Goal: Information Seeking & Learning: Learn about a topic

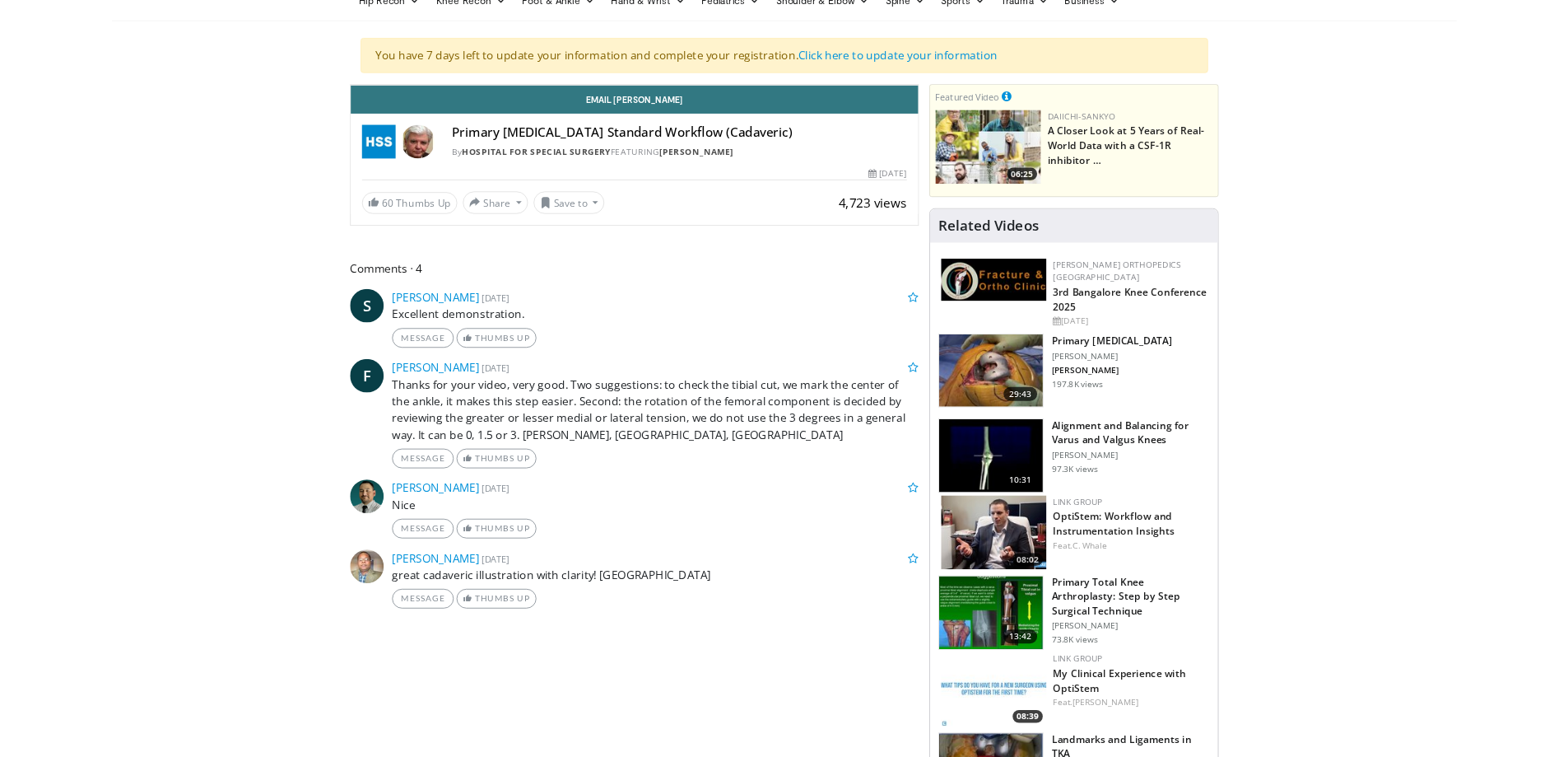
scroll to position [82, 0]
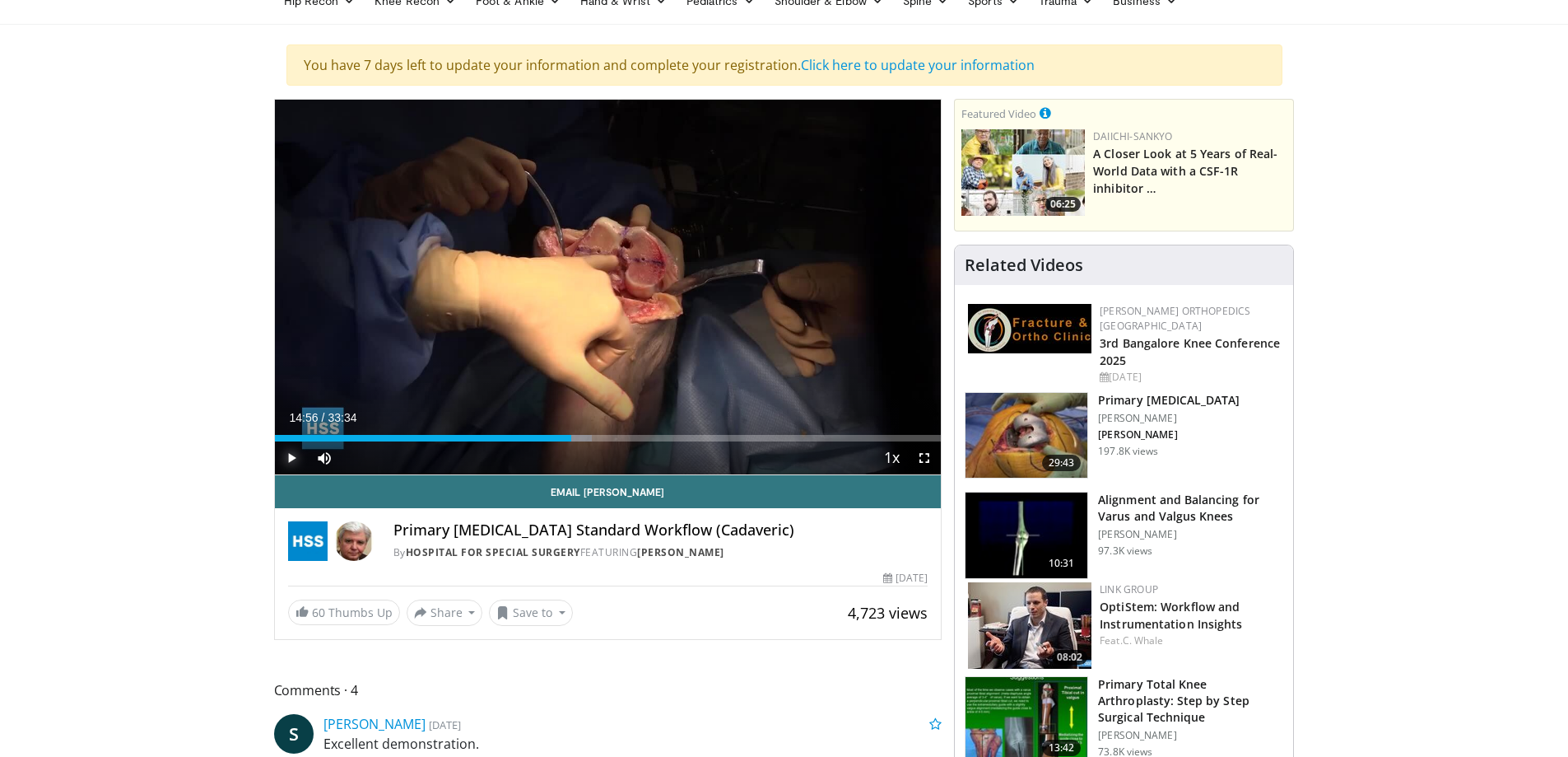
click at [287, 452] on span "Video Player" at bounding box center [290, 457] width 33 height 33
click at [917, 456] on span "Video Player" at bounding box center [923, 457] width 33 height 33
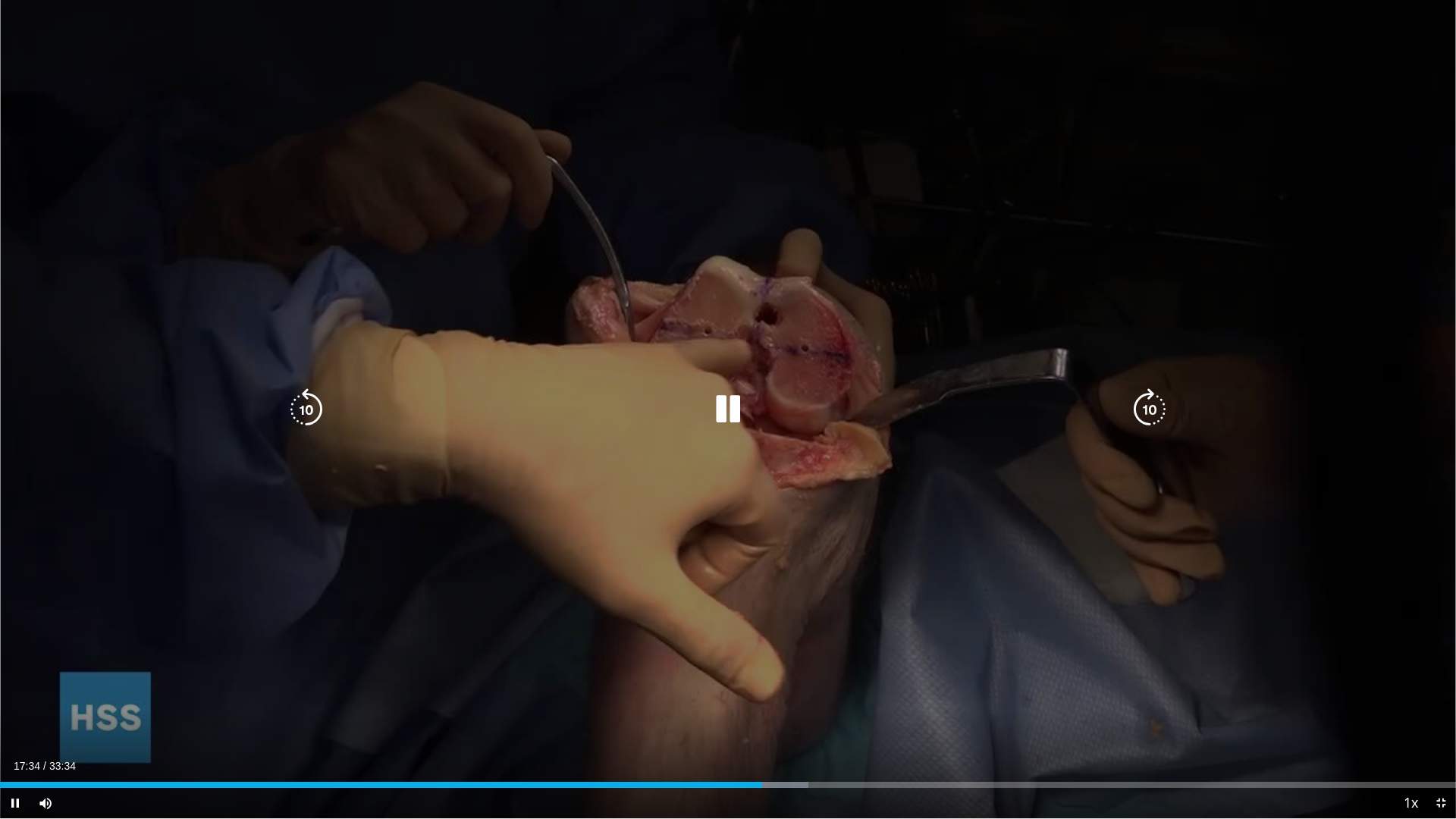
click at [731, 413] on icon "Video Player" at bounding box center [728, 410] width 42 height 42
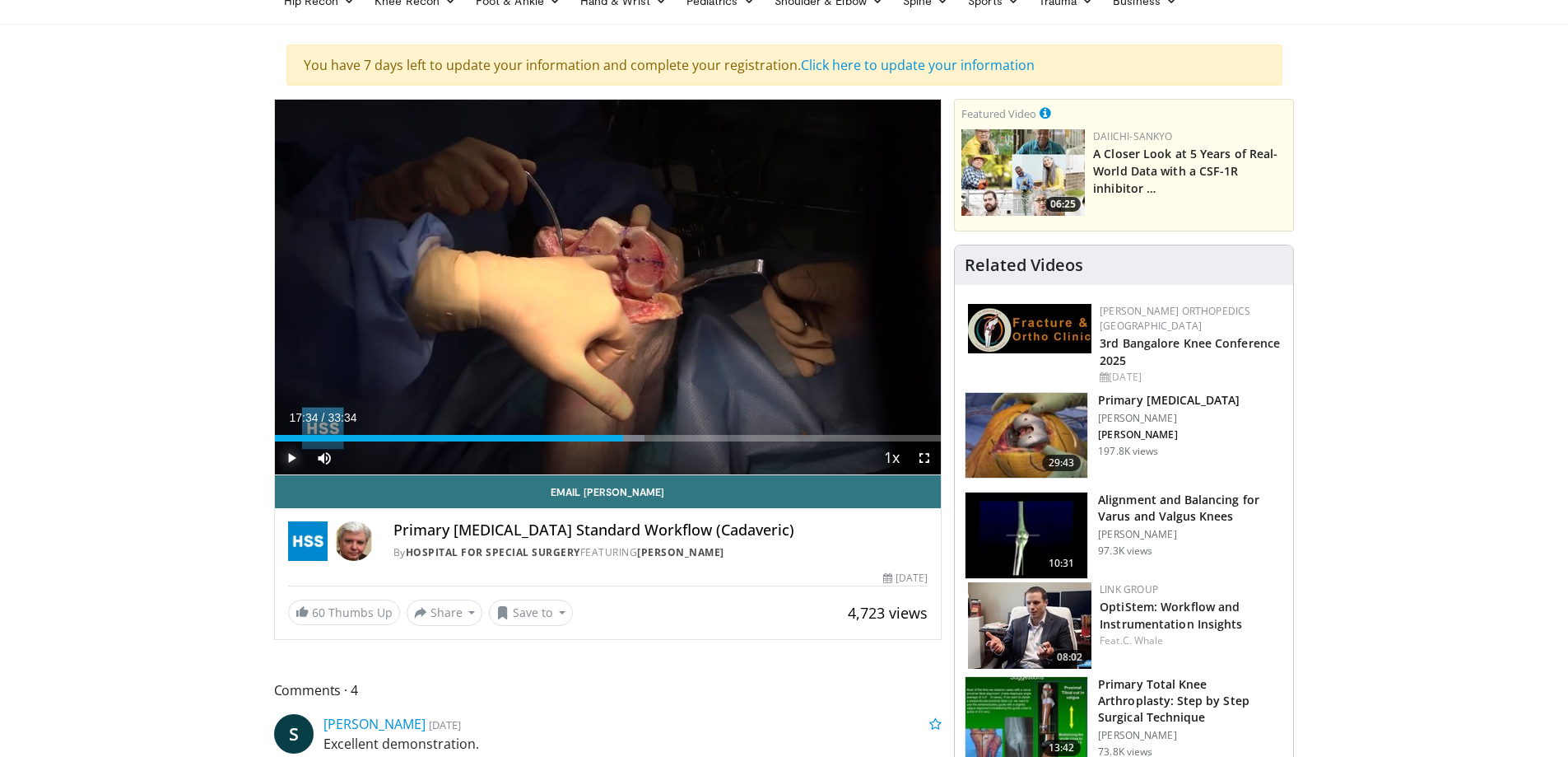
click at [297, 448] on span "Video Player" at bounding box center [290, 457] width 33 height 33
click at [925, 456] on span "Video Player" at bounding box center [923, 457] width 33 height 33
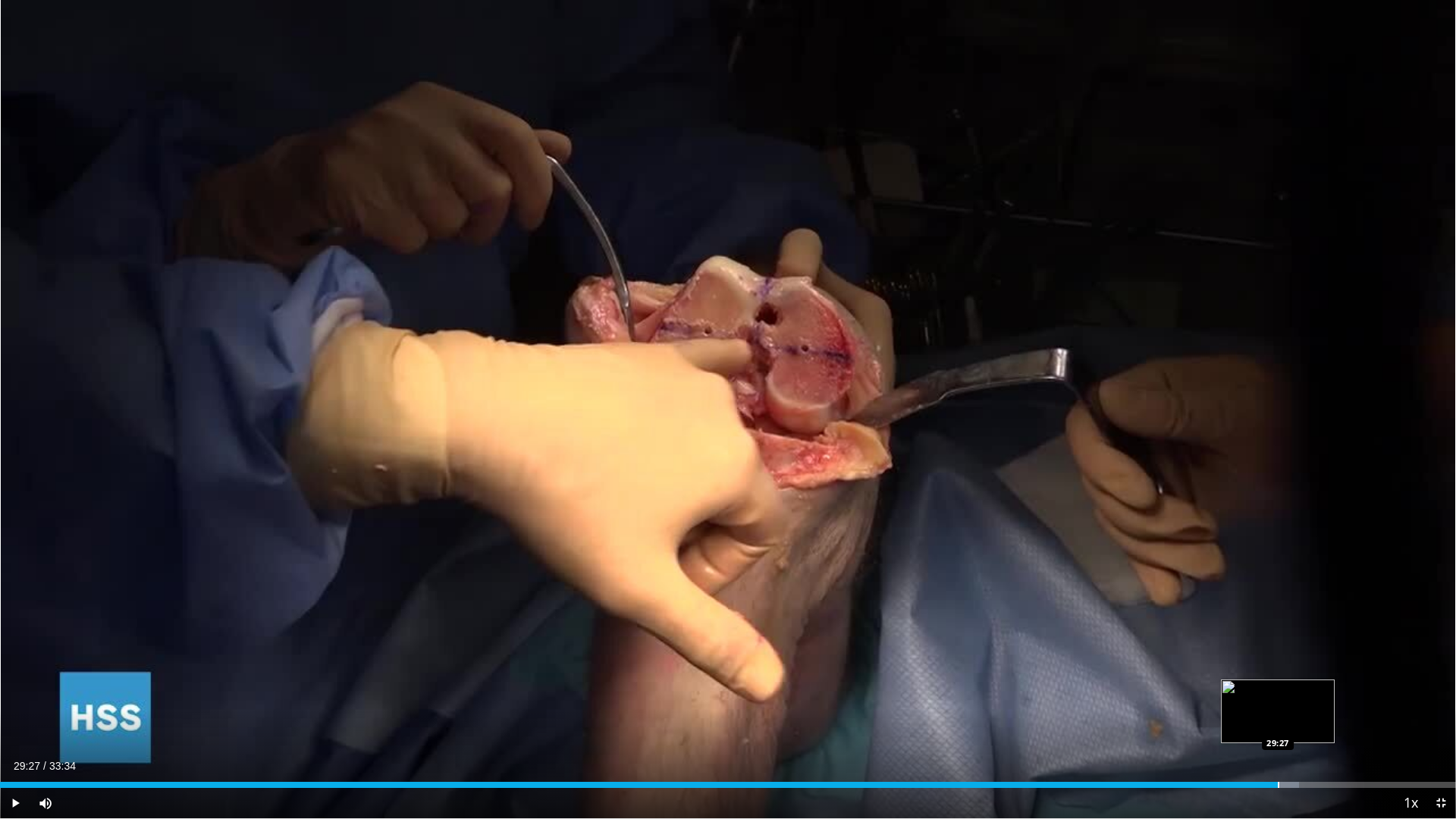
click at [1278, 784] on div "Progress Bar" at bounding box center [1278, 785] width 2 height 6
click at [1291, 784] on div "Progress Bar" at bounding box center [1292, 785] width 2 height 6
click at [1306, 784] on div "Progress Bar" at bounding box center [1307, 785] width 2 height 6
click at [1316, 785] on div "Progress Bar" at bounding box center [1317, 785] width 2 height 6
click at [1330, 785] on div "Progress Bar" at bounding box center [1331, 785] width 2 height 6
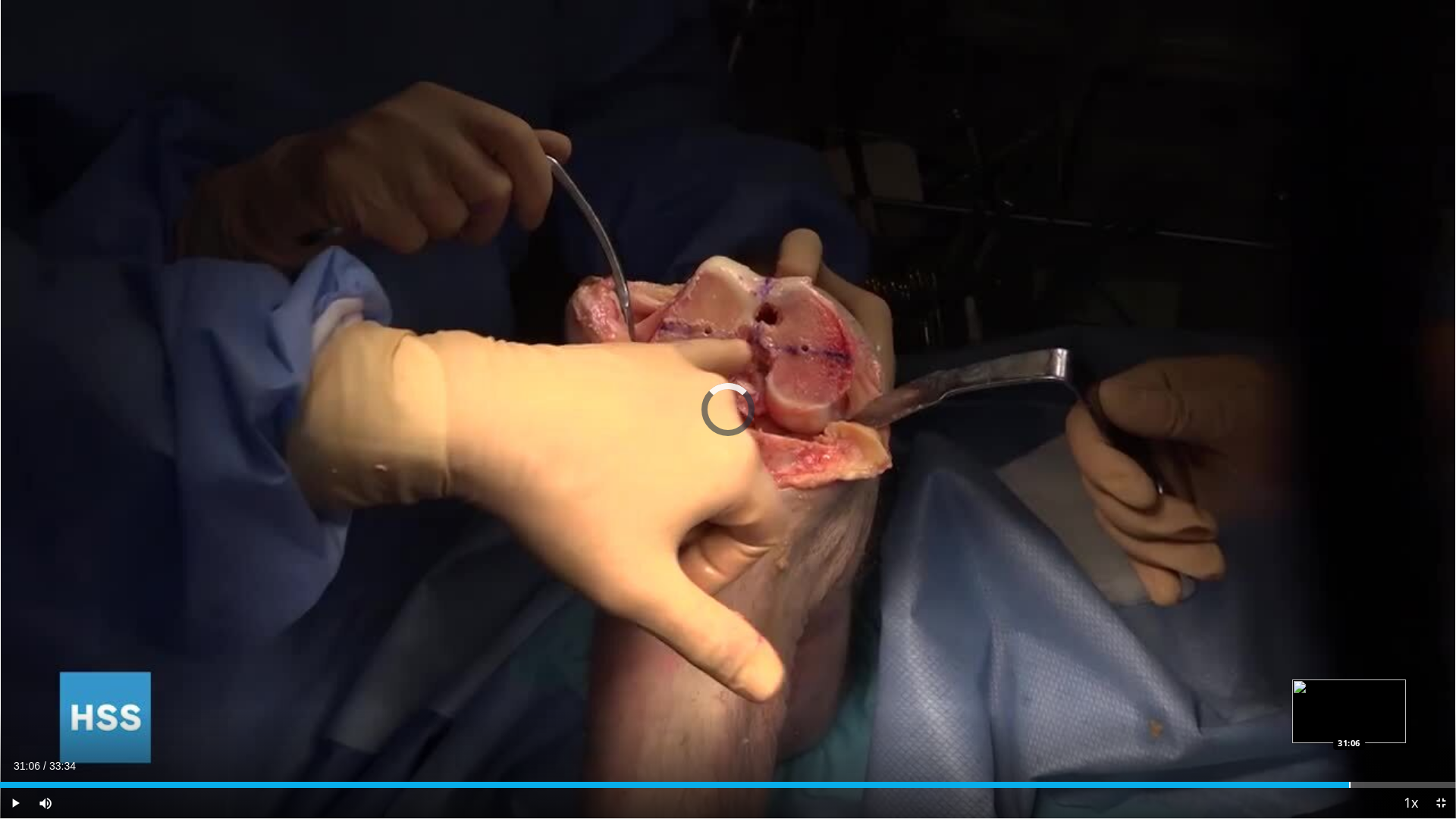
click at [1349, 781] on div "Loaded : 92.43% 31:06 31:06" at bounding box center [728, 781] width 1456 height 15
click at [1374, 779] on div "Loaded : 93.42% 31:06 31:41" at bounding box center [728, 781] width 1456 height 15
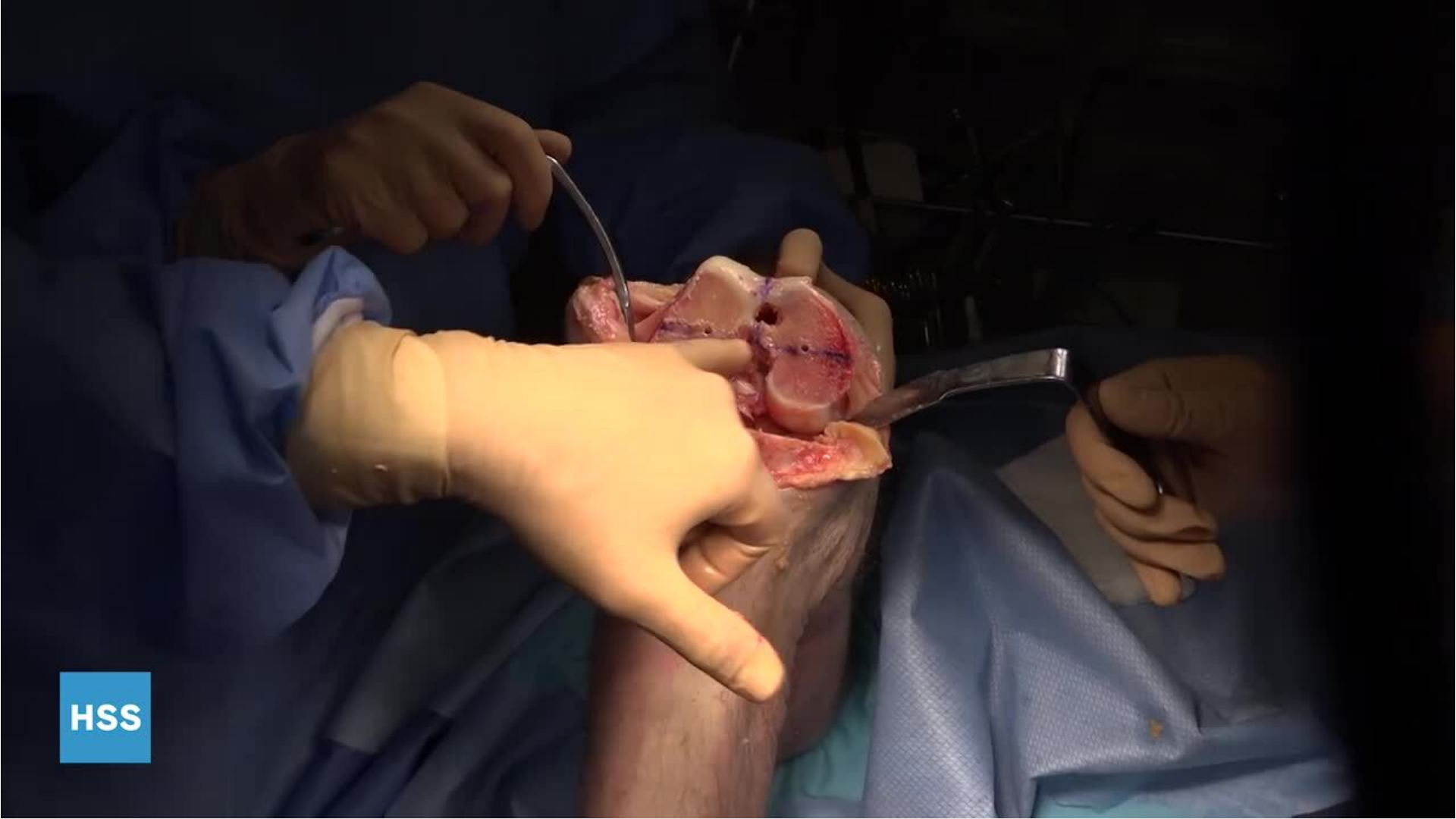
click at [1398, 779] on div "10 seconds Tap to unmute" at bounding box center [728, 410] width 1456 height 819
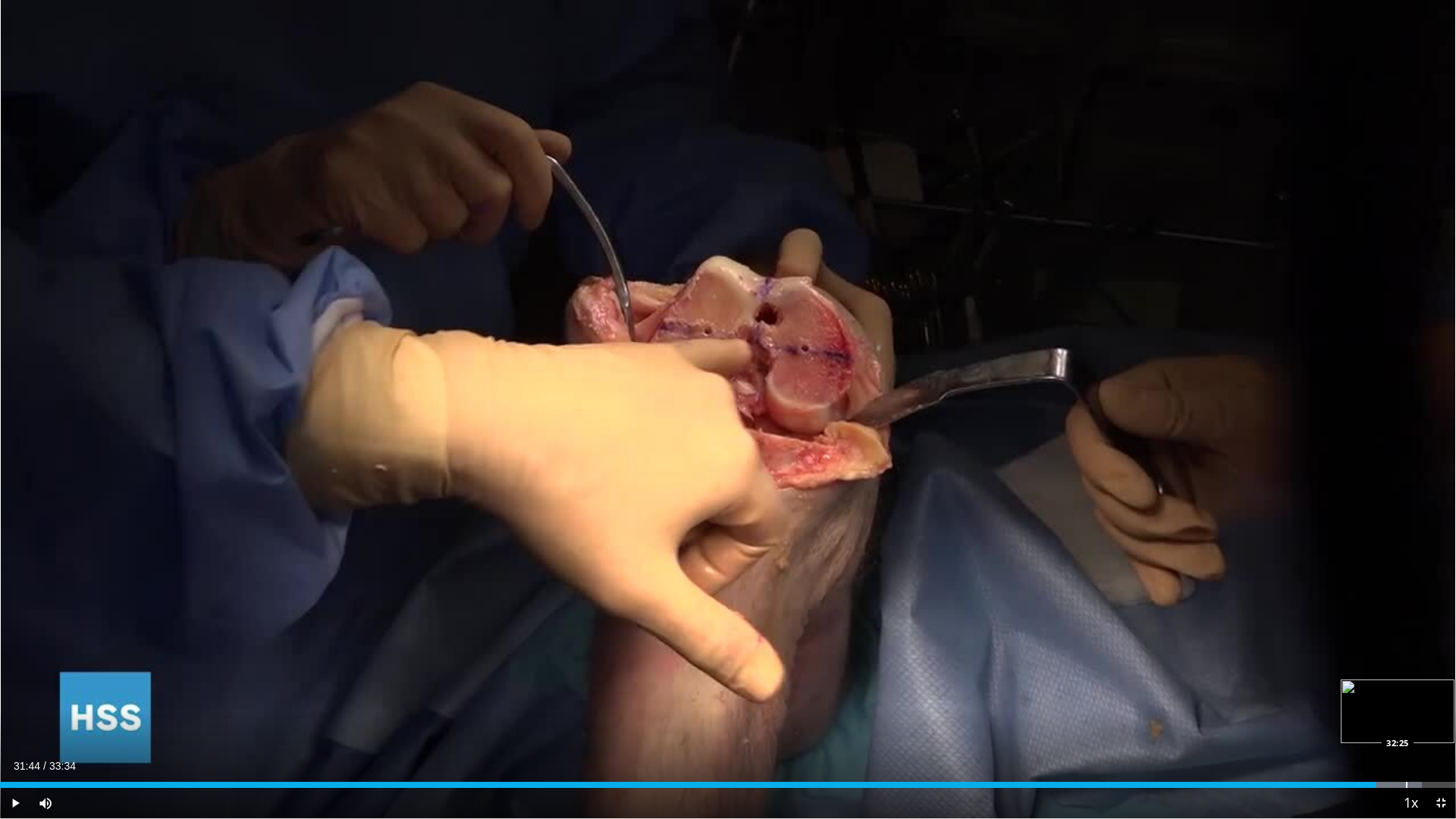
click at [1406, 780] on div "Loaded : 97.64% 31:44 32:25" at bounding box center [728, 781] width 1456 height 15
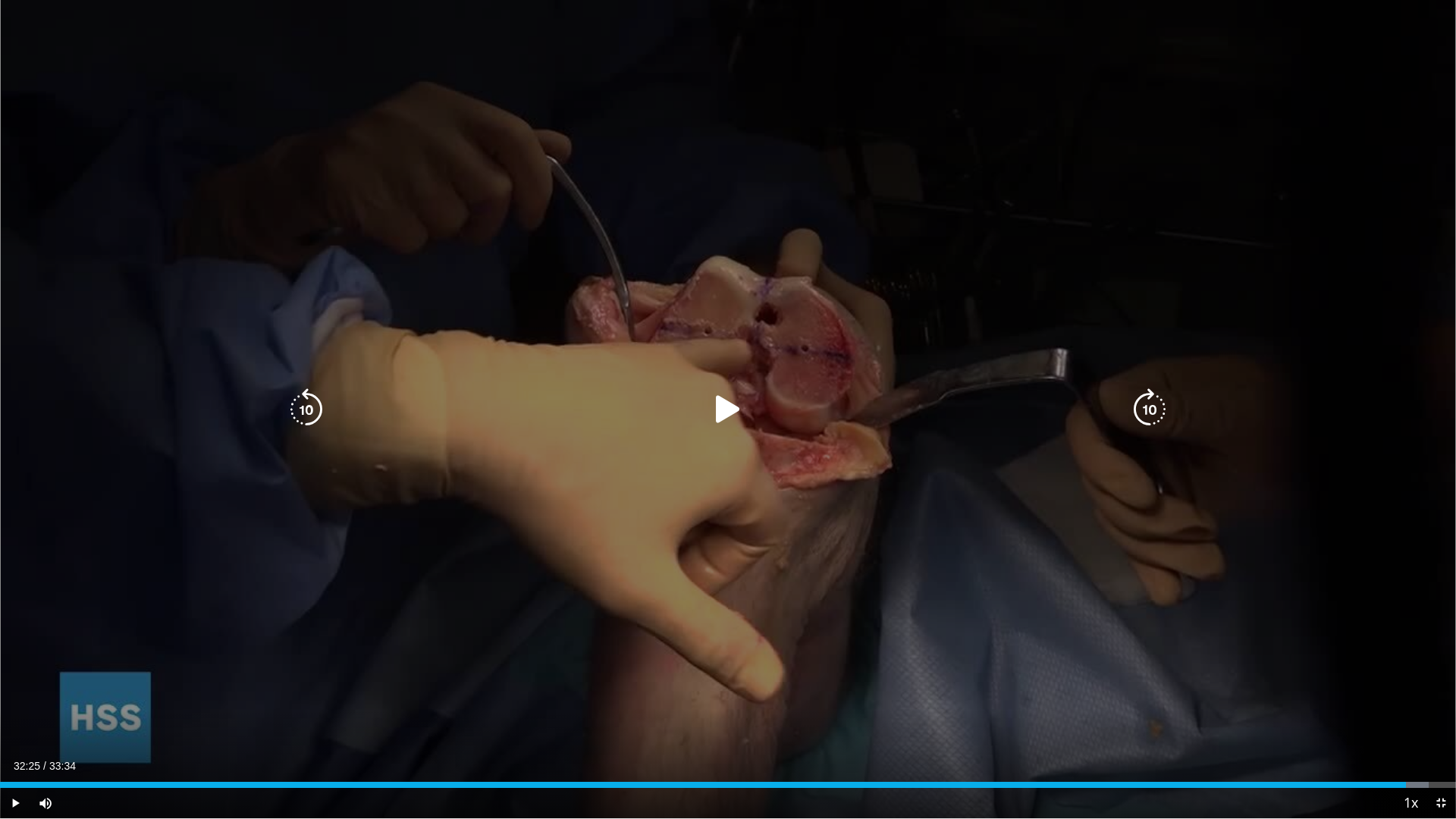
click at [1303, 745] on div "10 seconds Tap to unmute" at bounding box center [728, 410] width 1456 height 819
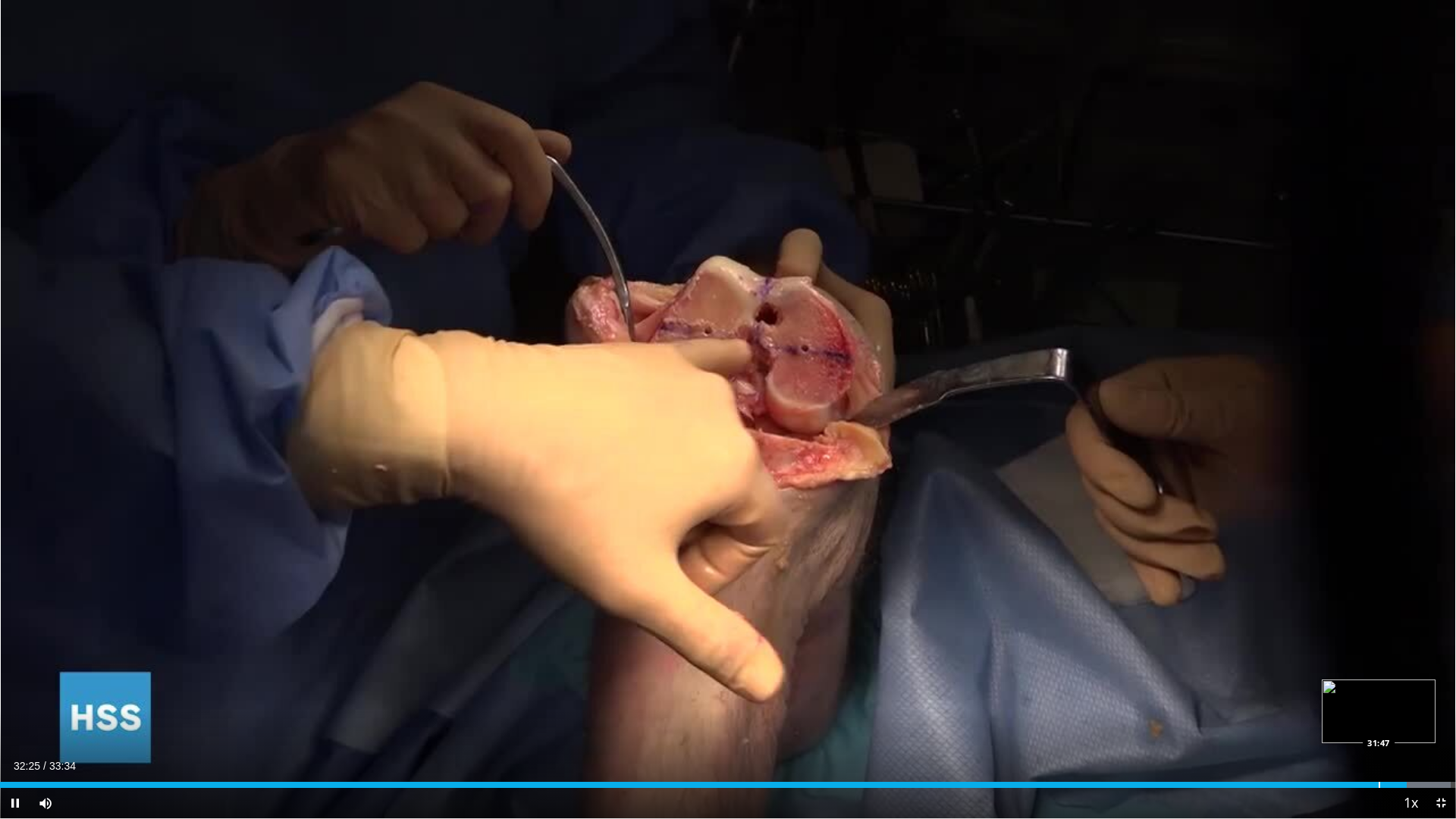
click at [1381, 785] on div "Progress Bar" at bounding box center [1380, 785] width 2 height 6
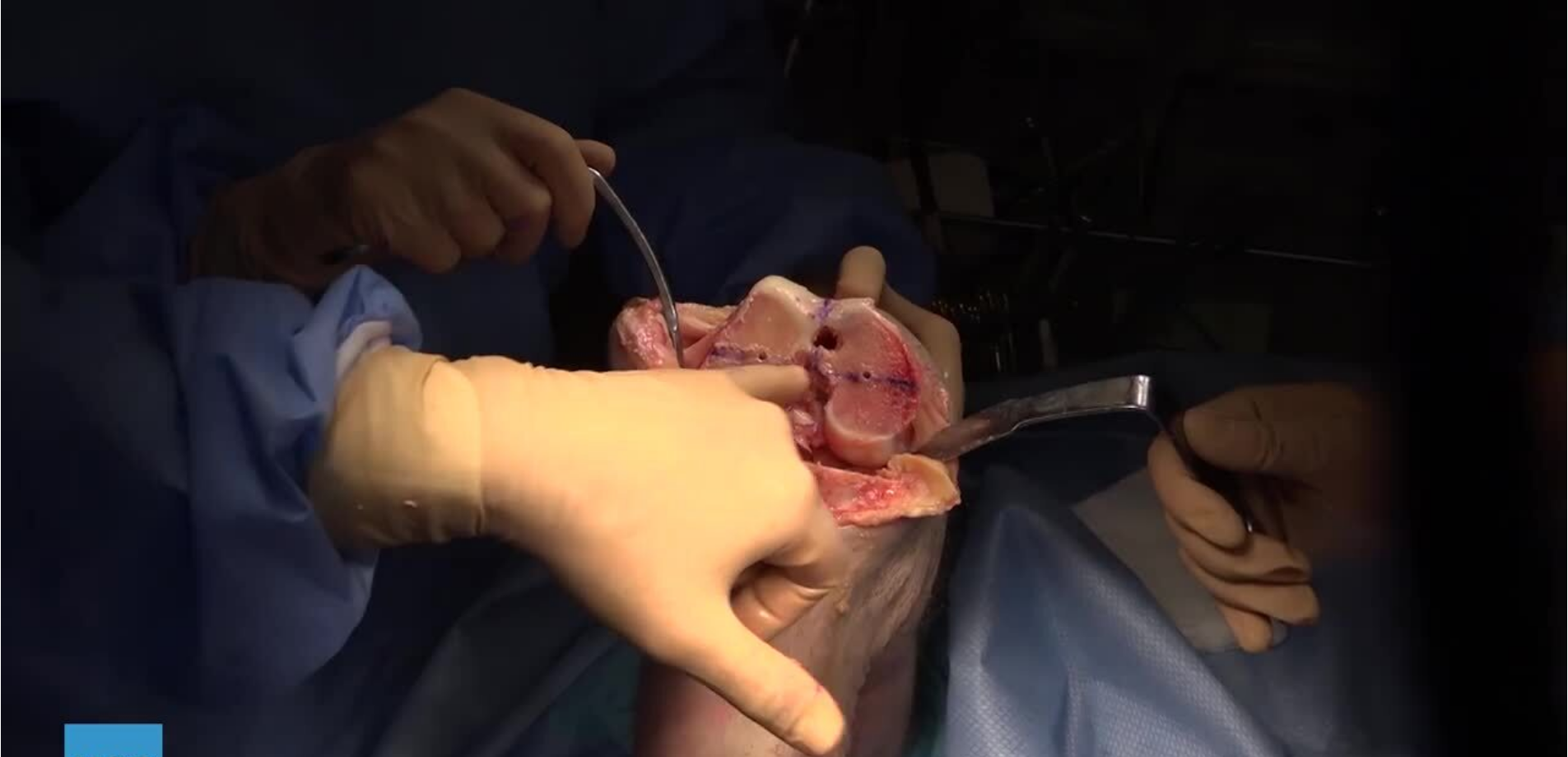
scroll to position [494, 0]
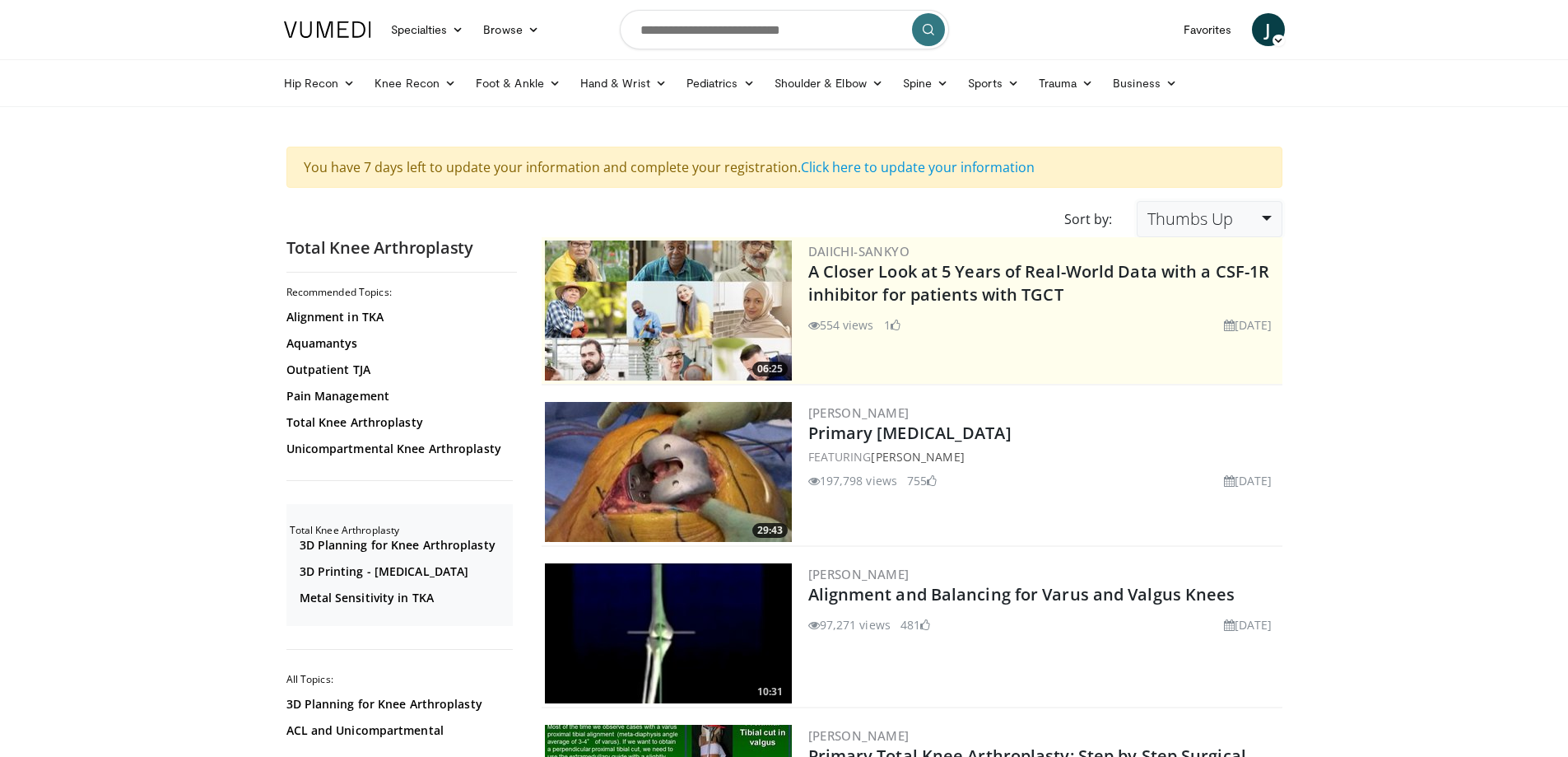
click at [1203, 215] on span "Thumbs Up" at bounding box center [1190, 219] width 86 height 22
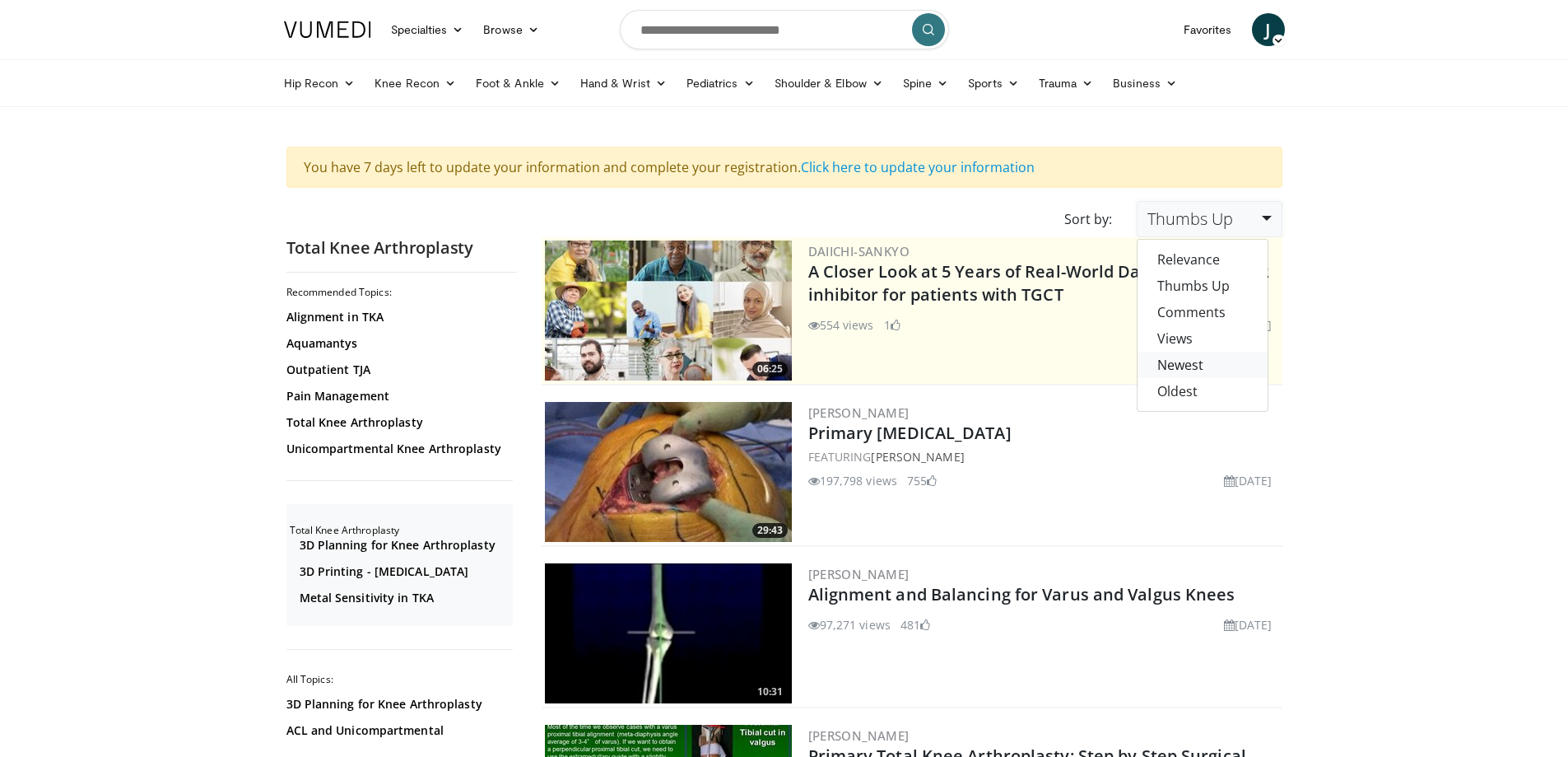
click at [1194, 364] on link "Newest" at bounding box center [1202, 365] width 130 height 26
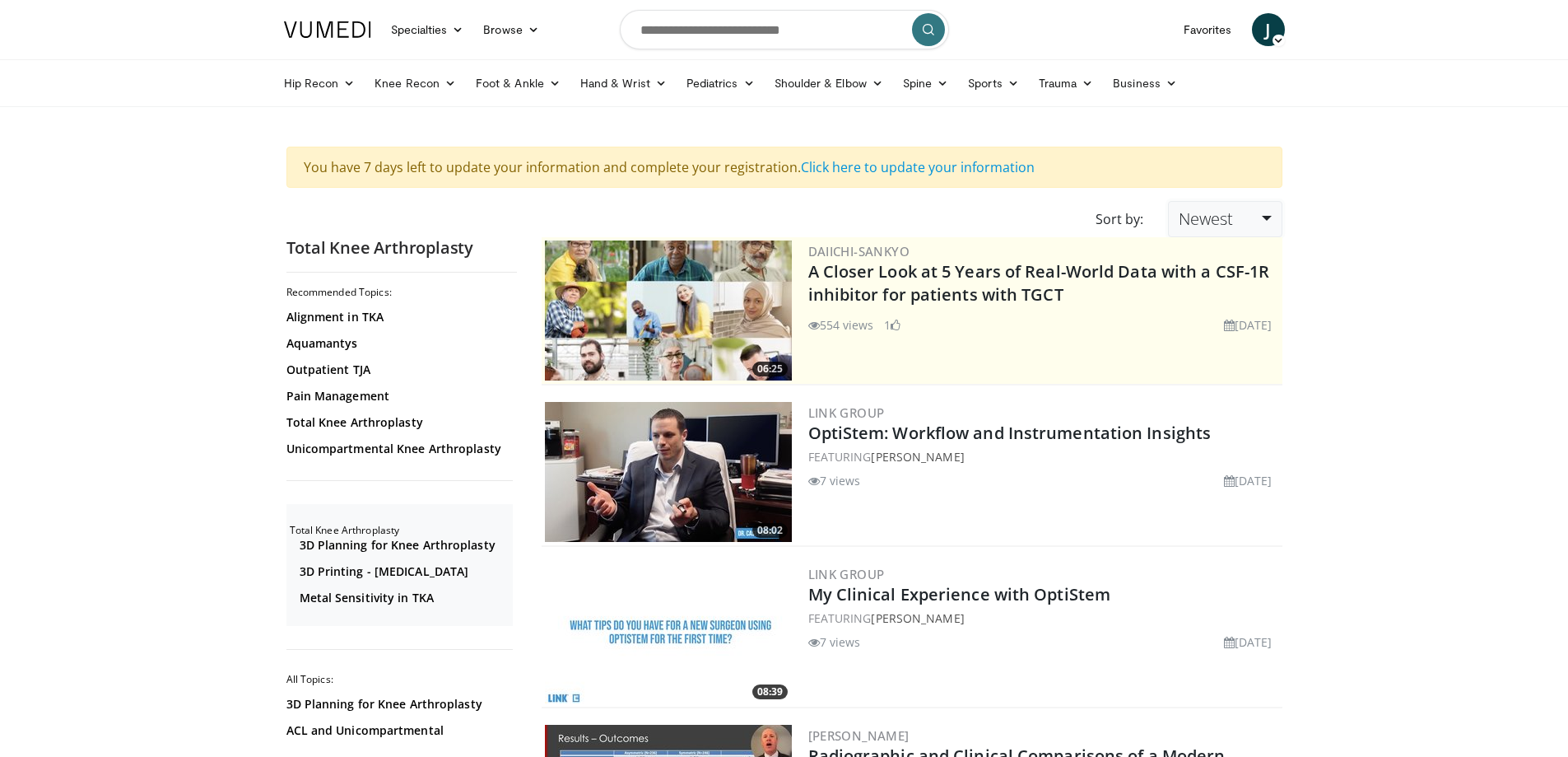
click at [1203, 211] on span "Newest" at bounding box center [1206, 219] width 54 height 22
click at [1213, 332] on link "Views" at bounding box center [1234, 339] width 130 height 26
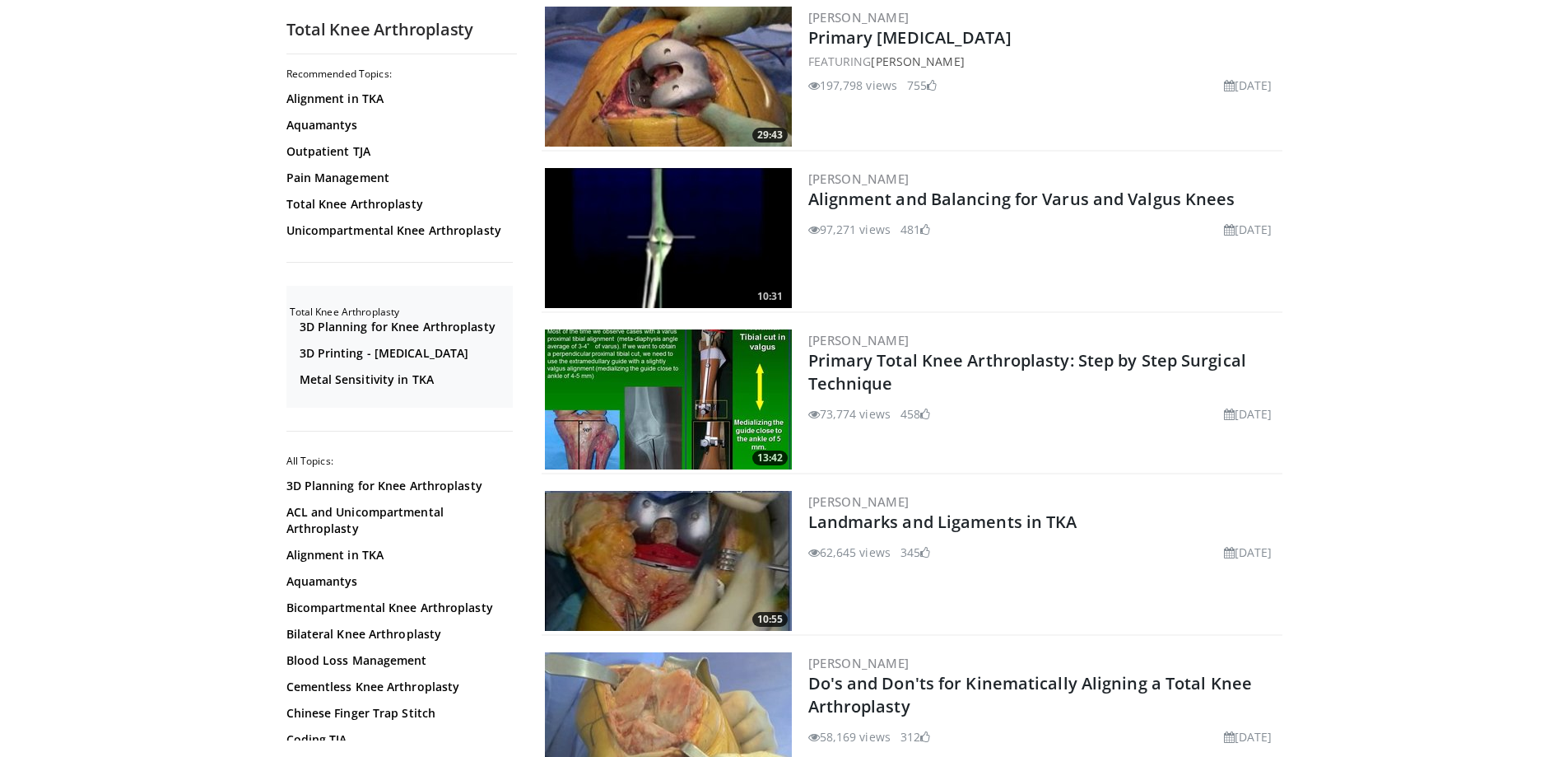
scroll to position [411, 0]
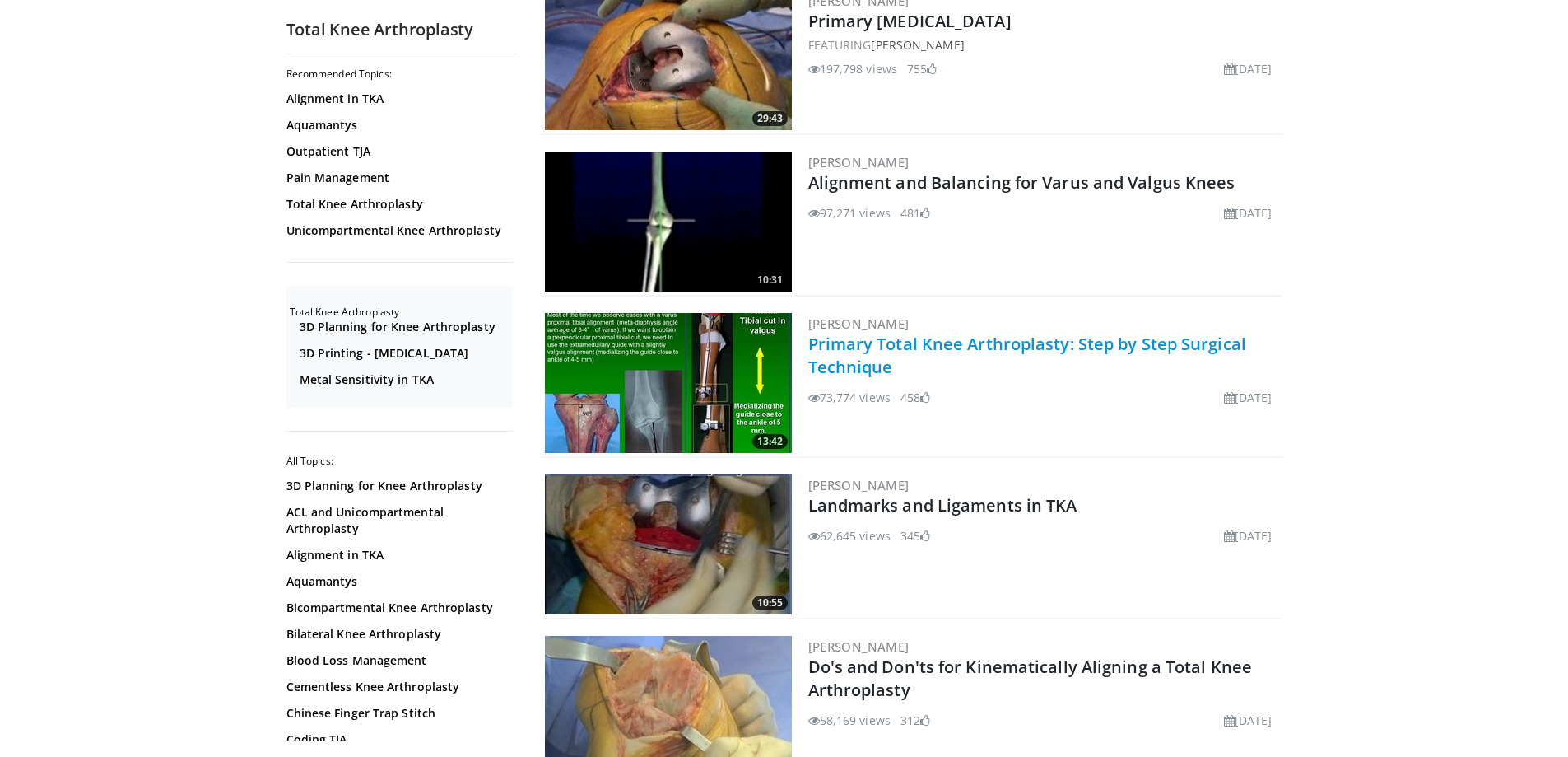
click at [1070, 350] on link "Primary Total Knee Arthroplasty: Step by Step Surgical Technique" at bounding box center [1027, 355] width 438 height 45
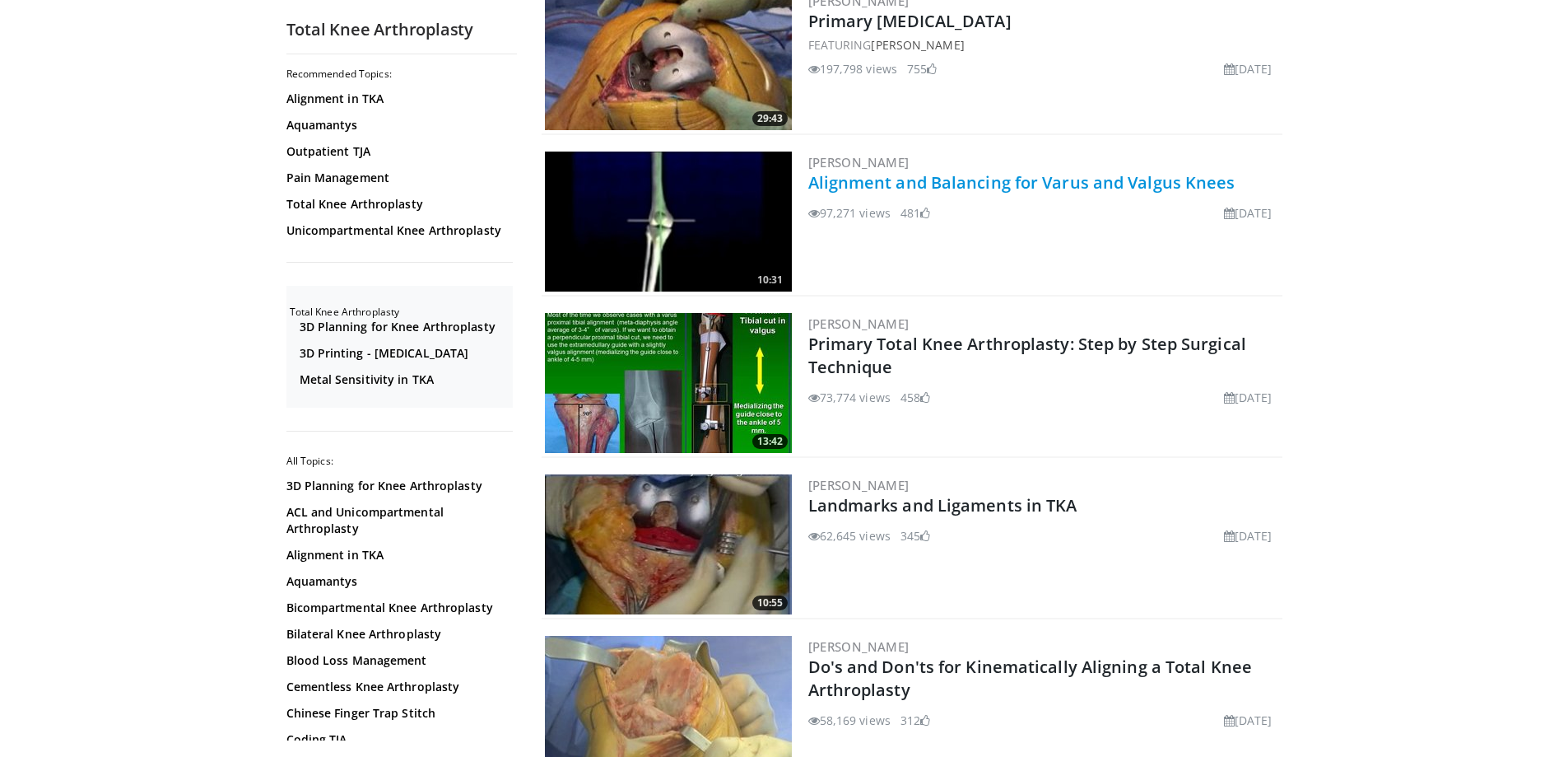
click at [961, 180] on link "Alignment and Balancing for Varus and Valgus Knees" at bounding box center [1022, 182] width 427 height 22
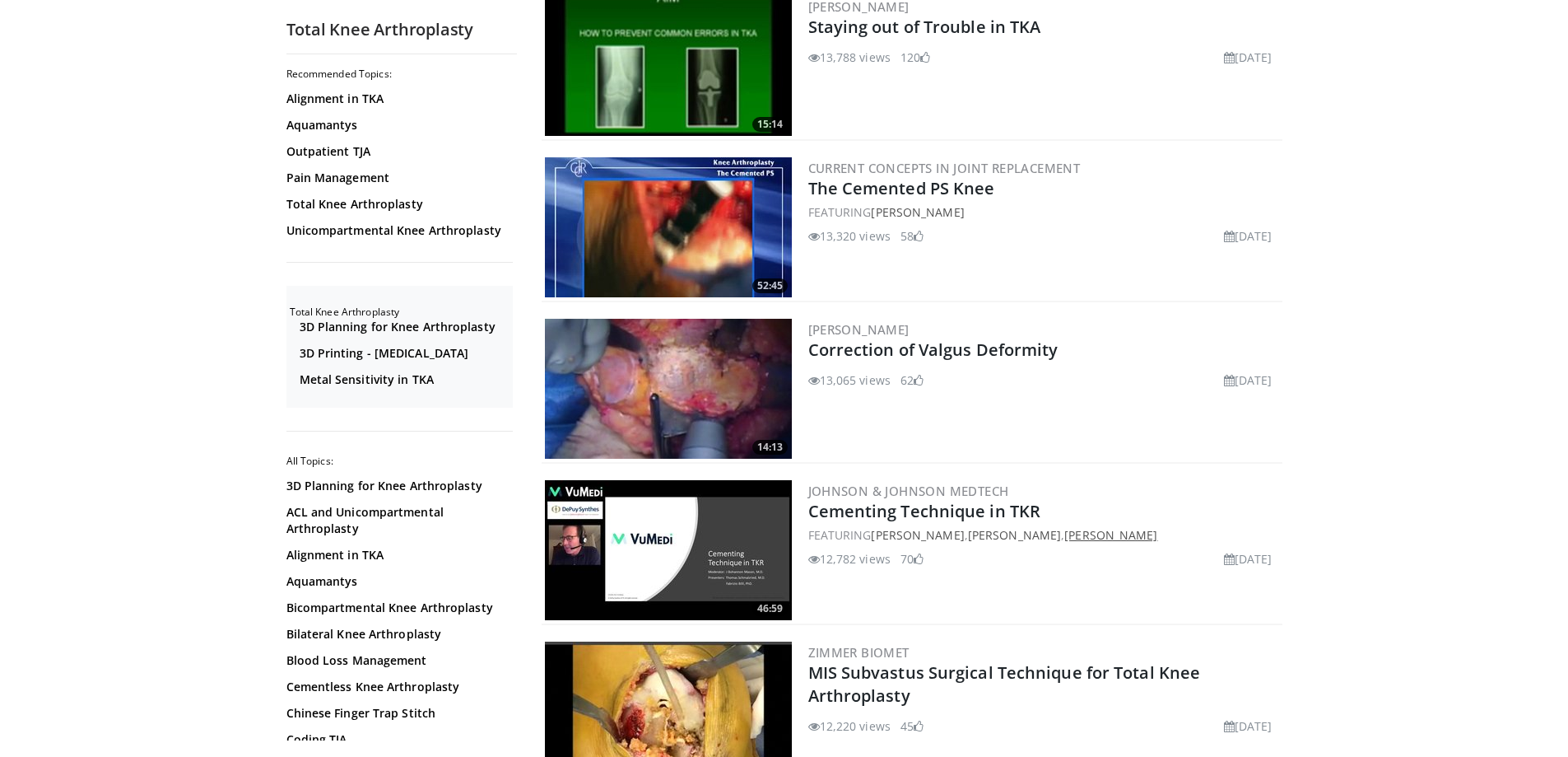
scroll to position [2388, 0]
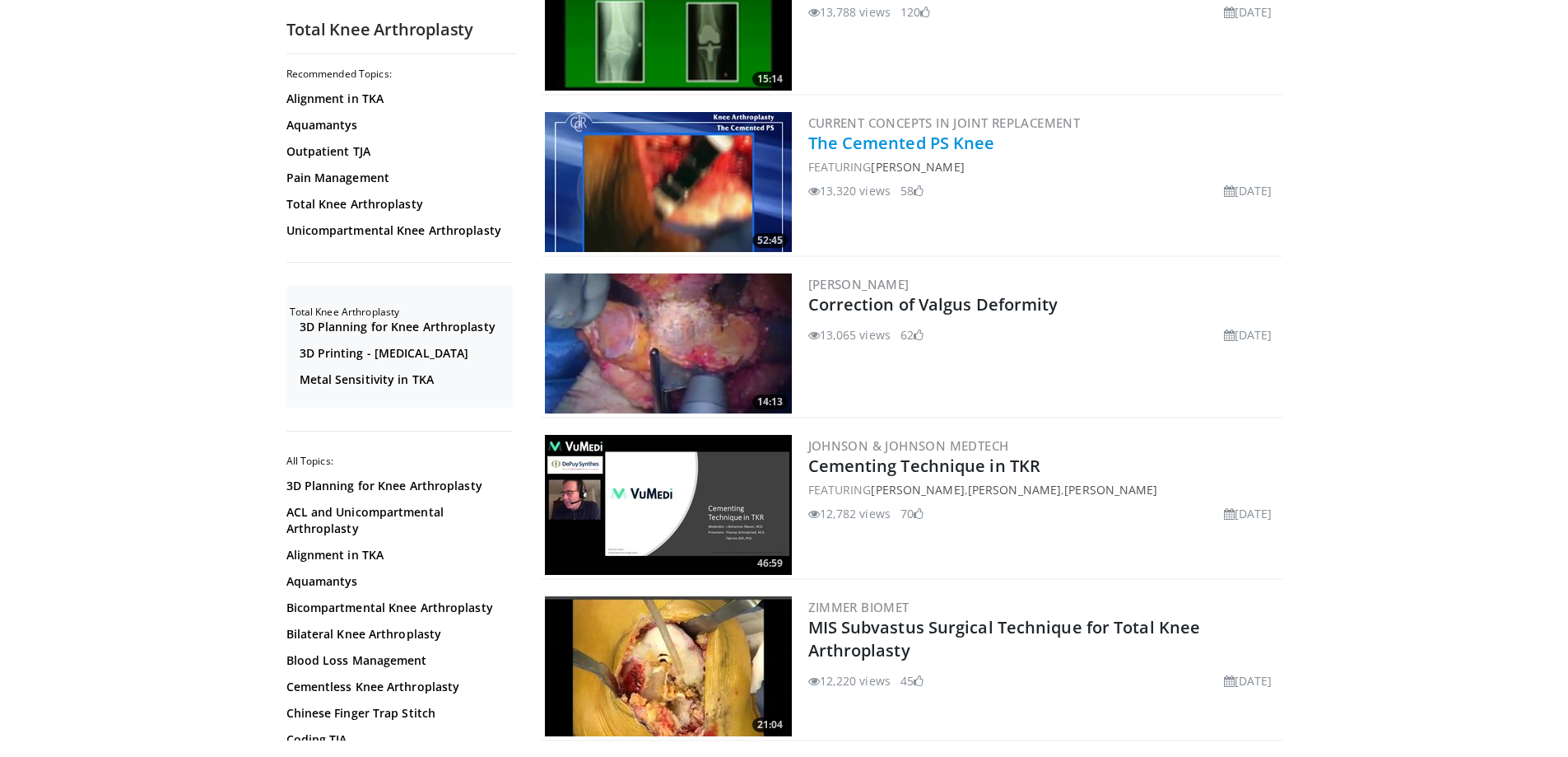
click at [944, 141] on link "The Cemented PS Knee" at bounding box center [901, 143] width 187 height 22
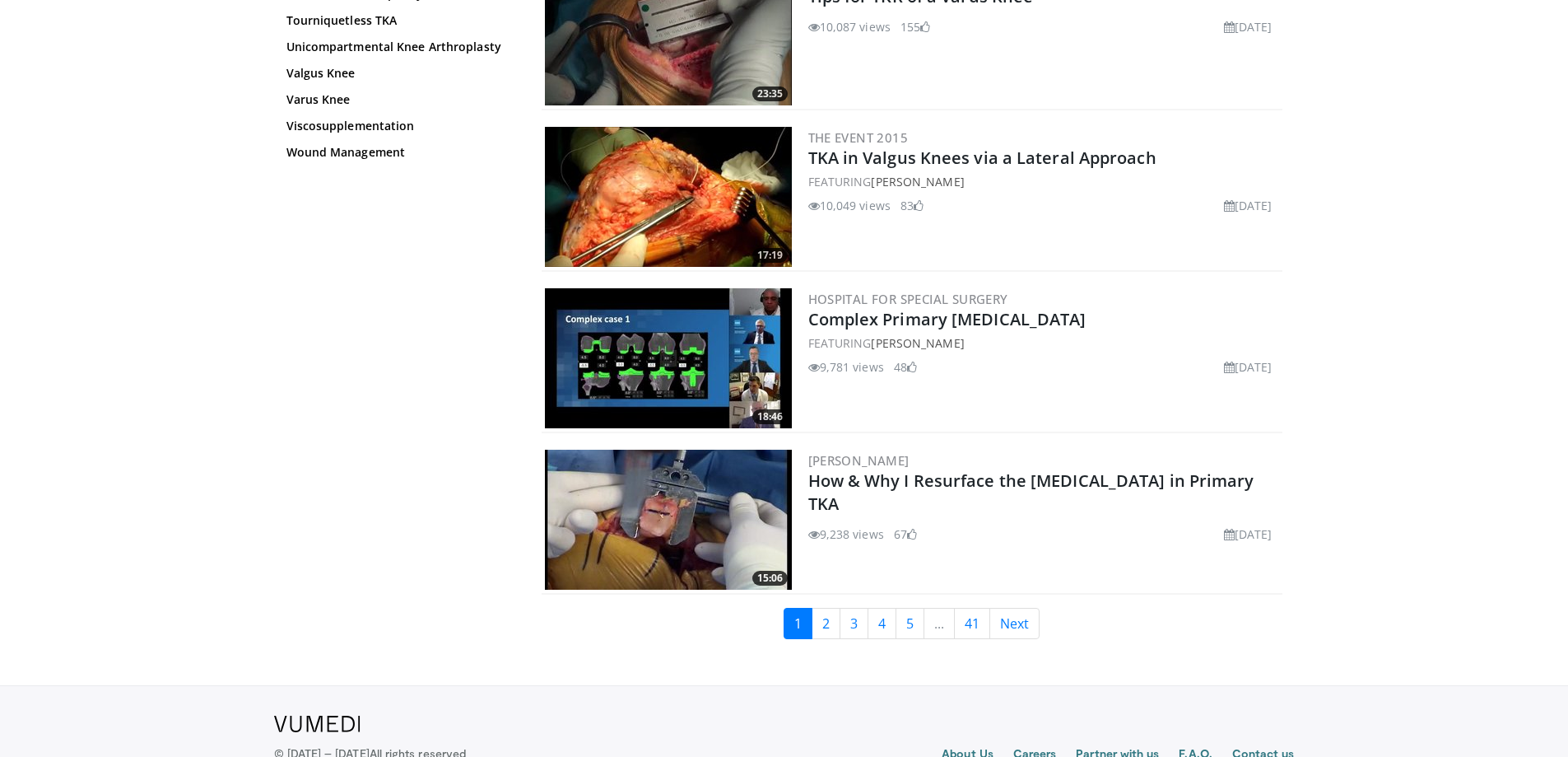
scroll to position [3788, 0]
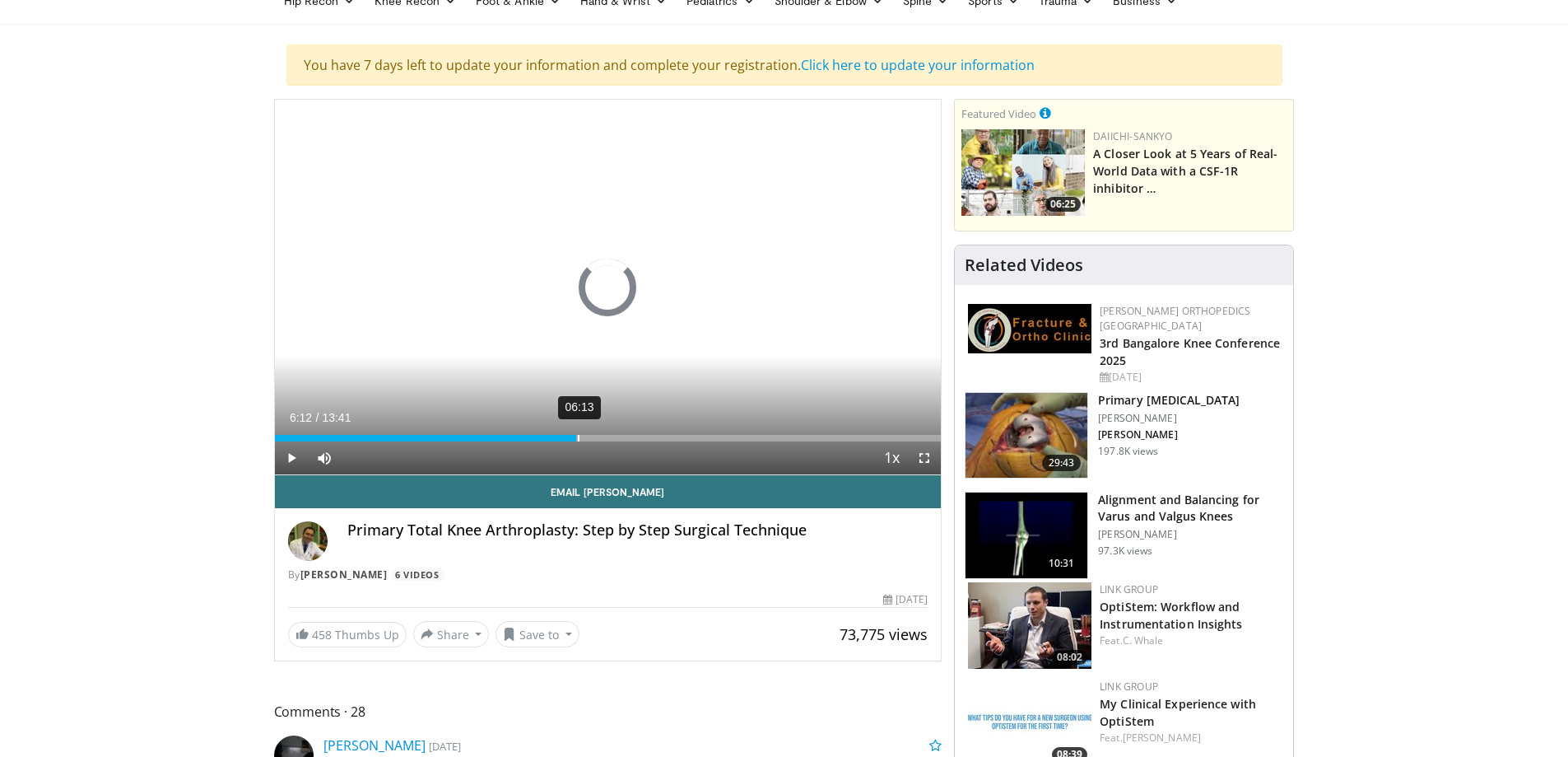
click at [578, 435] on div "06:13" at bounding box center [579, 437] width 2 height 7
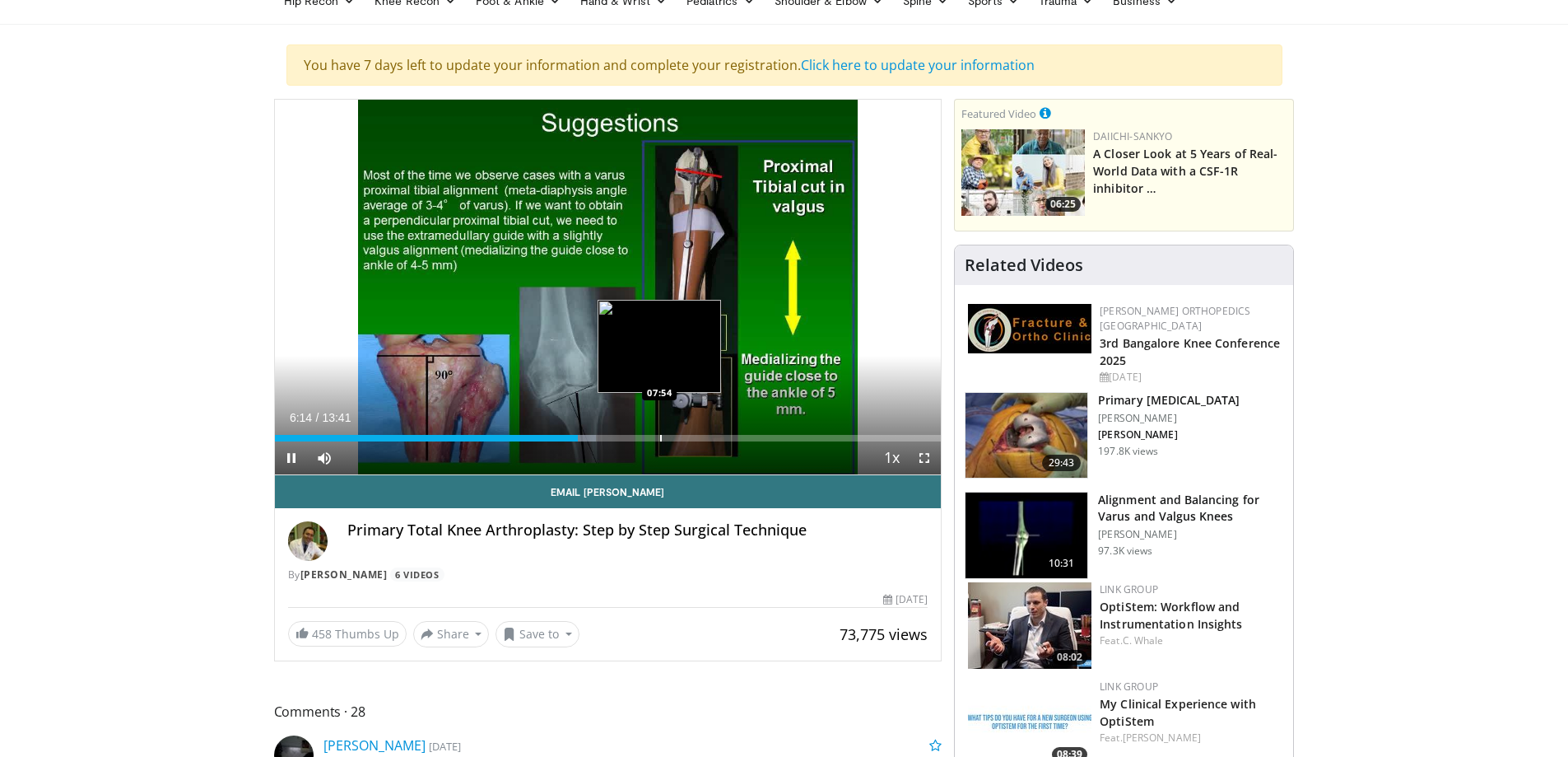
click at [659, 437] on div "Loaded : 48.21% 06:14 07:54" at bounding box center [608, 437] width 667 height 7
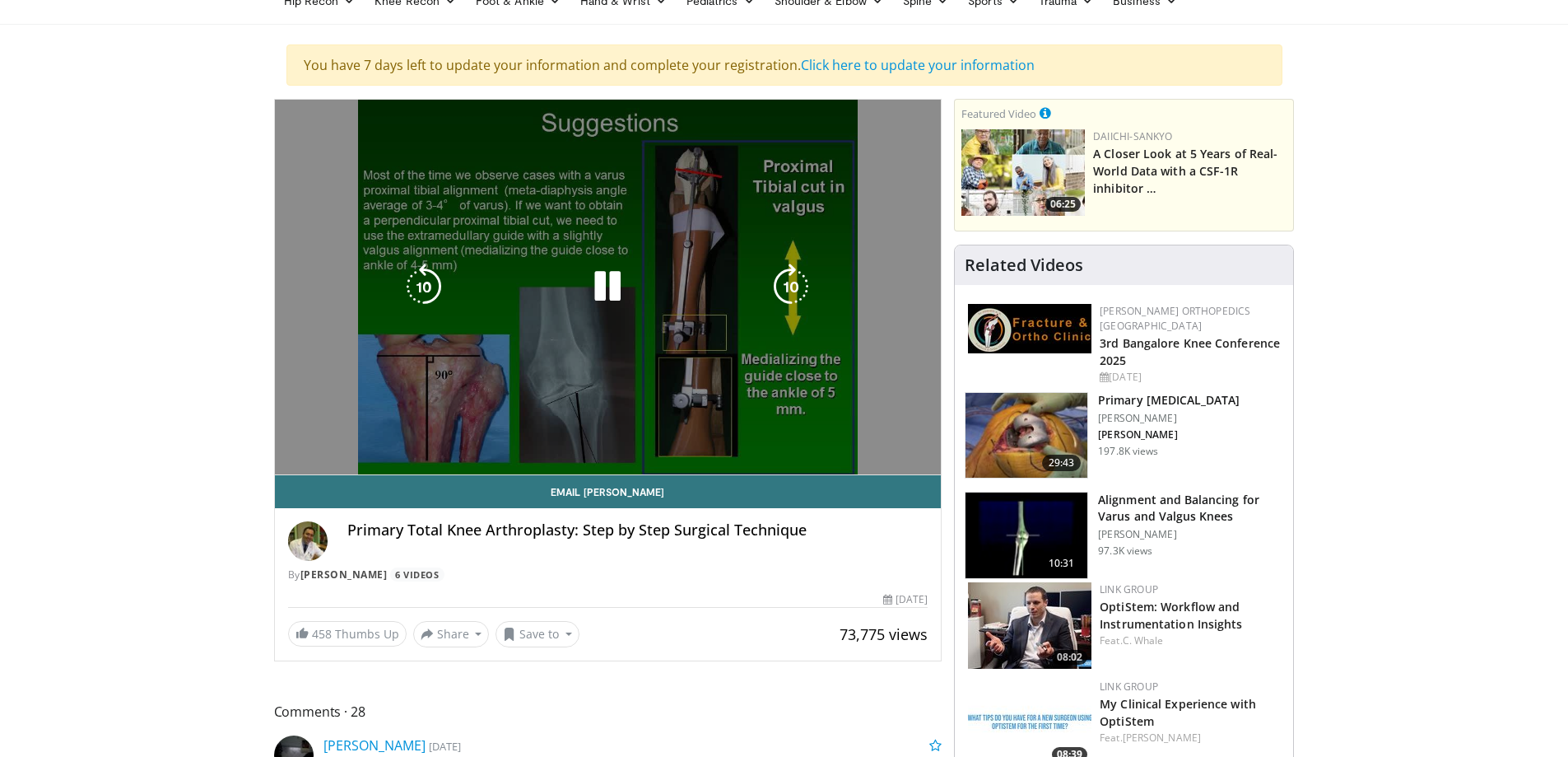
click at [723, 438] on video-js "**********" at bounding box center [608, 288] width 667 height 376
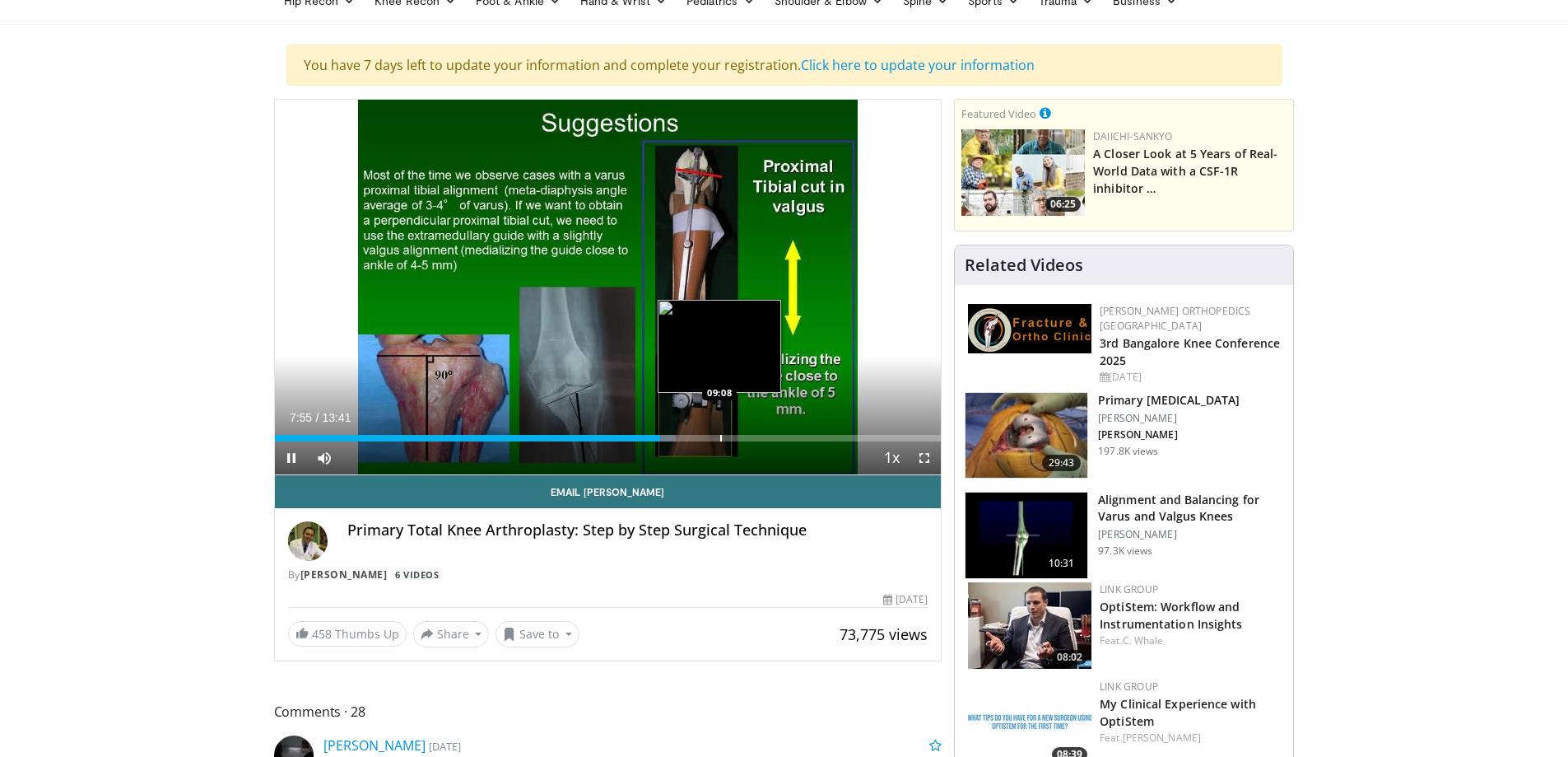
click at [720, 435] on div "Progress Bar" at bounding box center [721, 437] width 2 height 7
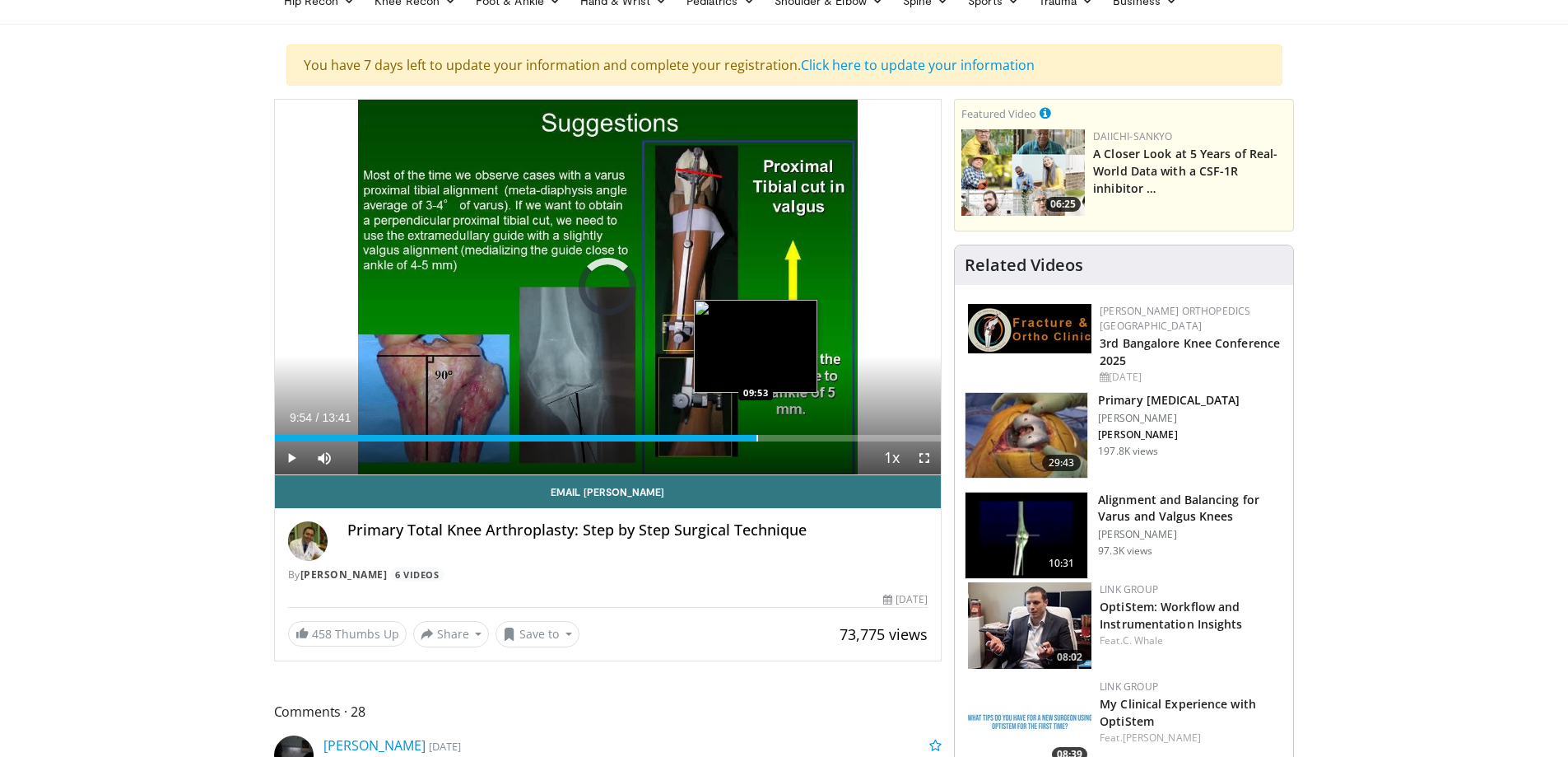
click at [757, 436] on div "Progress Bar" at bounding box center [758, 437] width 2 height 7
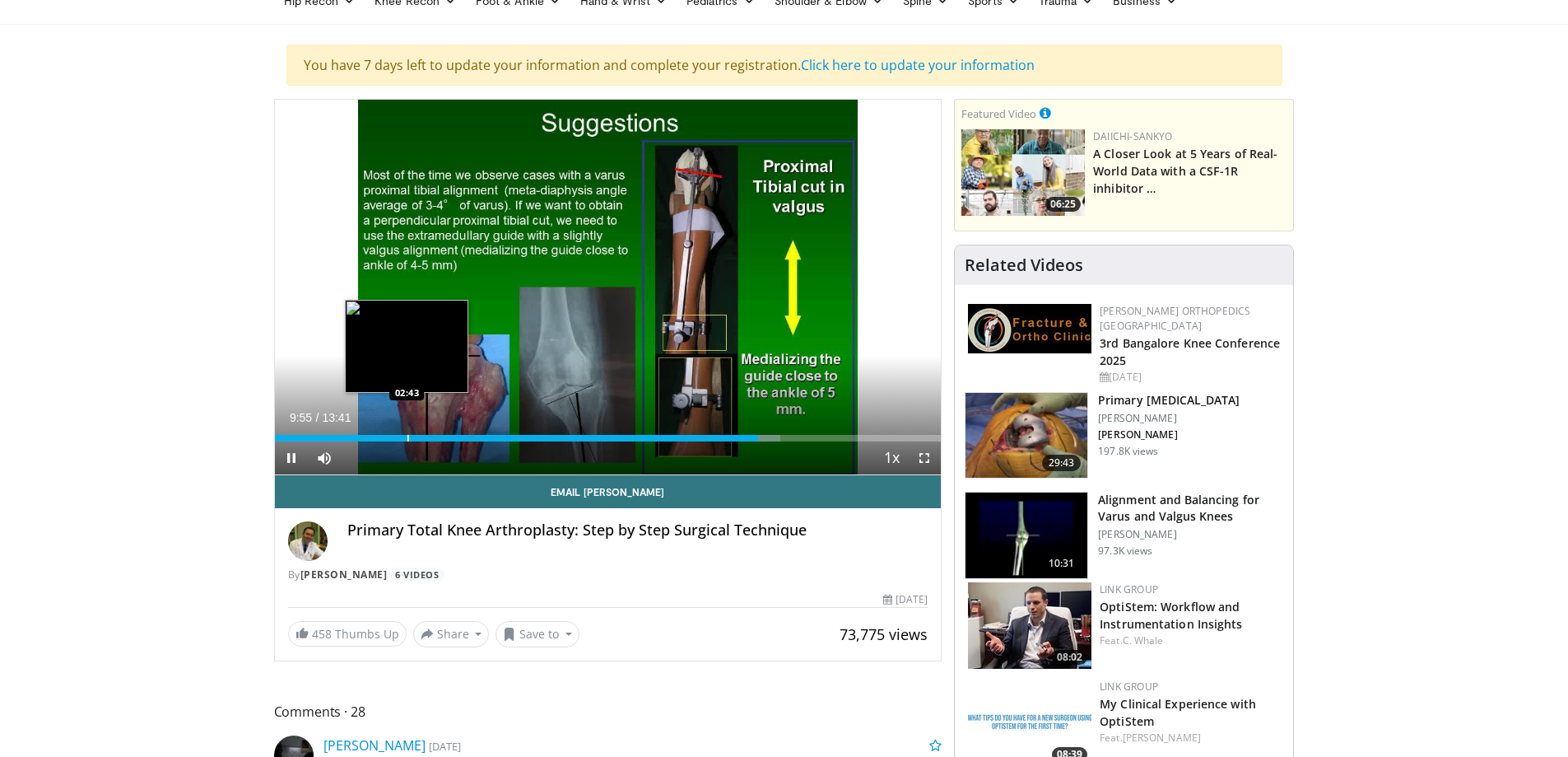
click at [406, 432] on div "Loaded : 75.92% 09:55 02:43" at bounding box center [608, 433] width 667 height 16
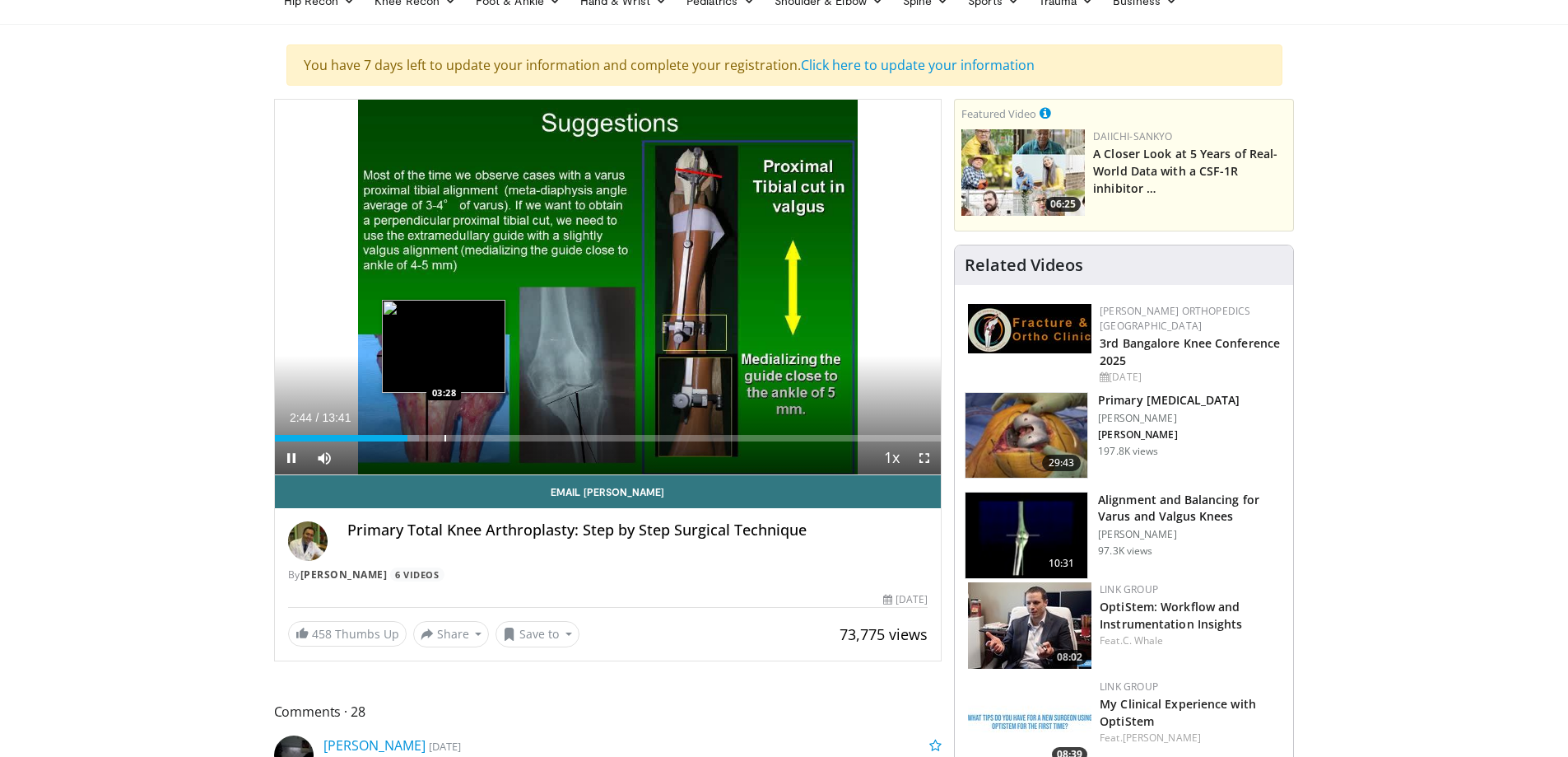
click at [442, 433] on div "Loaded : 21.69% 02:44 03:28" at bounding box center [608, 433] width 667 height 16
click at [459, 438] on div "Progress Bar" at bounding box center [460, 437] width 2 height 7
click at [479, 438] on div "Progress Bar" at bounding box center [480, 437] width 2 height 7
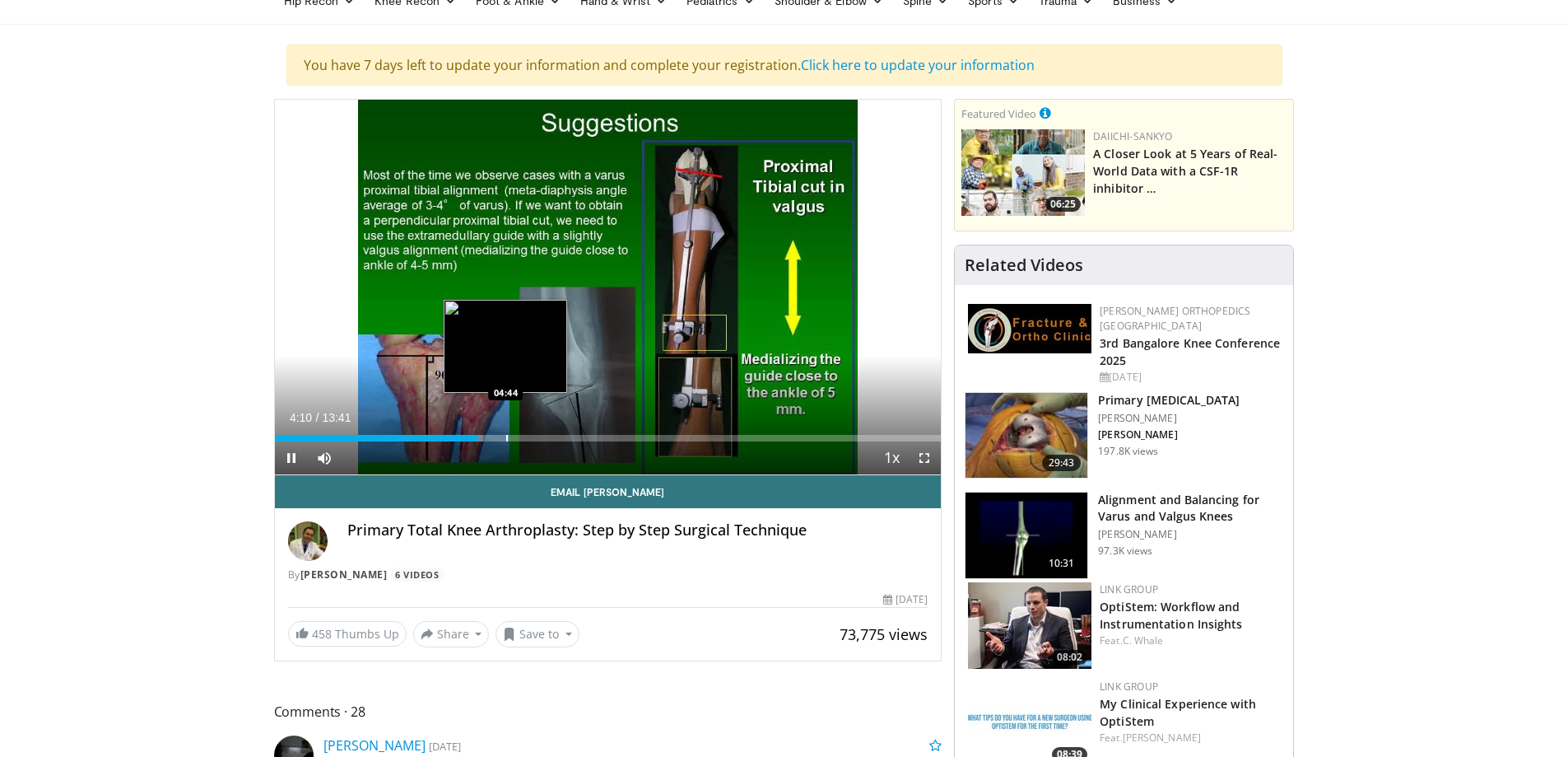
click at [506, 438] on div "Progress Bar" at bounding box center [507, 437] width 2 height 7
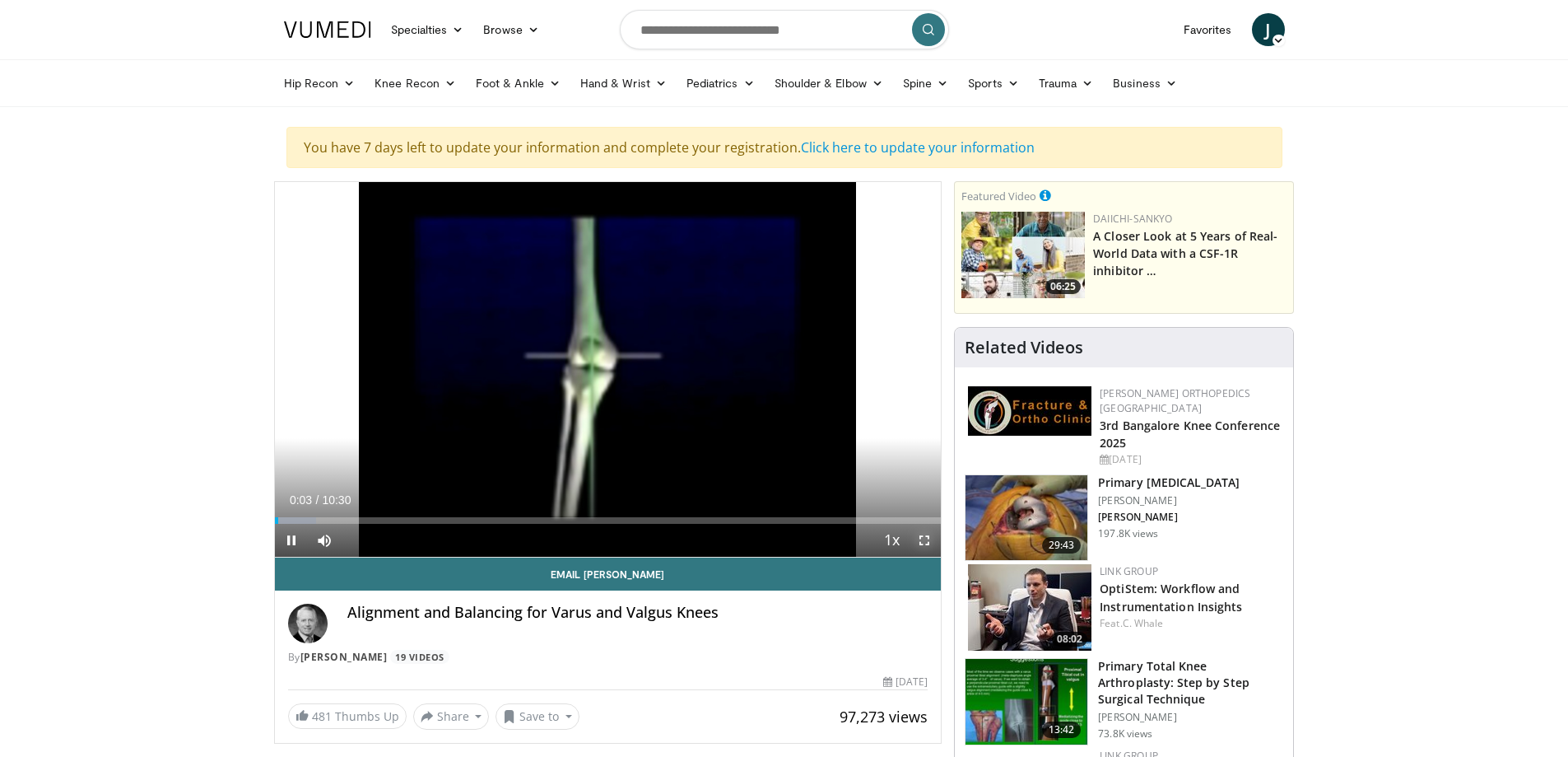
click at [923, 545] on span "Video Player" at bounding box center [923, 539] width 33 height 33
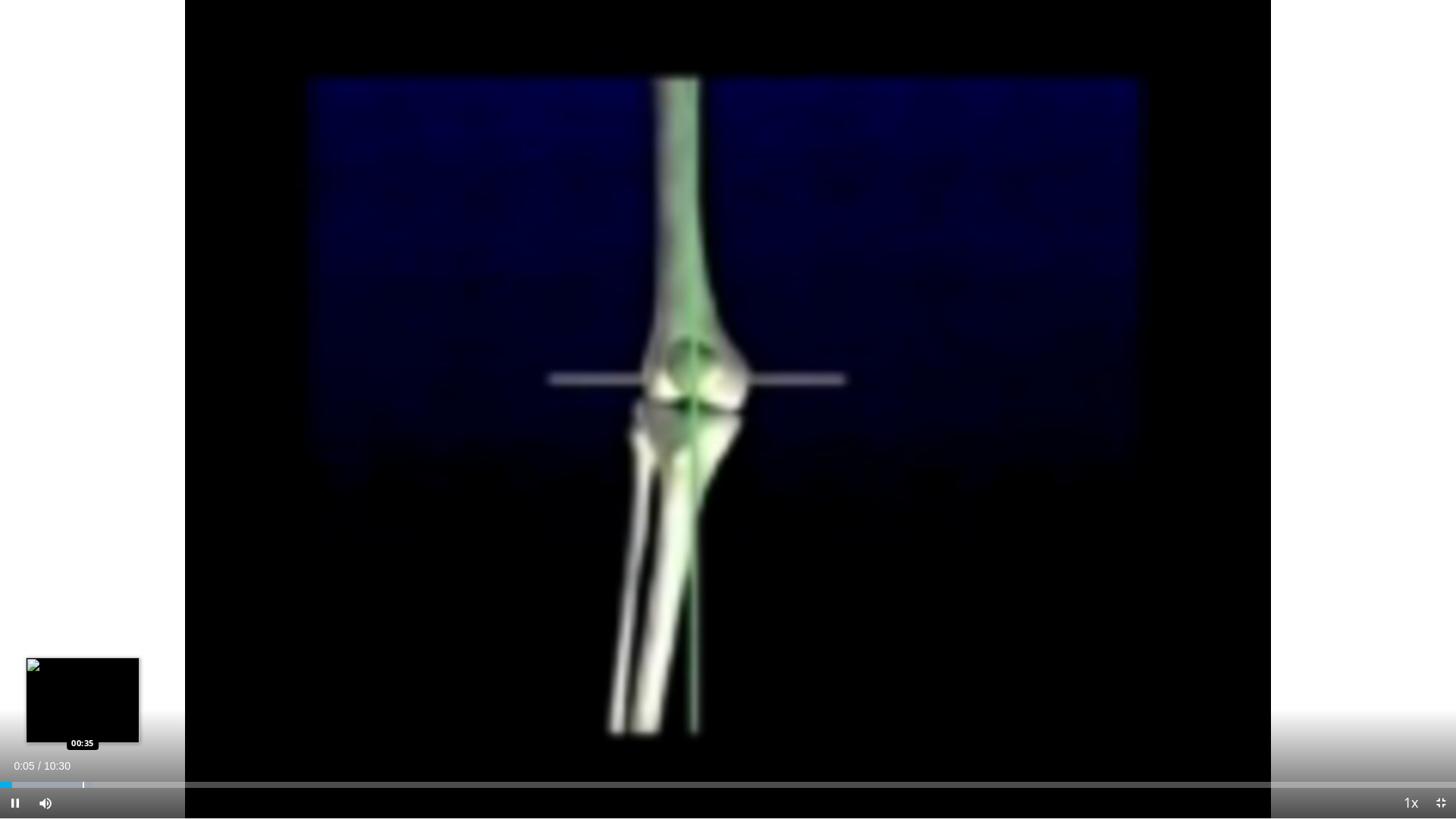
drag, startPoint x: 83, startPoint y: 787, endPoint x: 111, endPoint y: 786, distance: 28.0
click at [85, 697] on div "Progress Bar" at bounding box center [84, 785] width 2 height 6
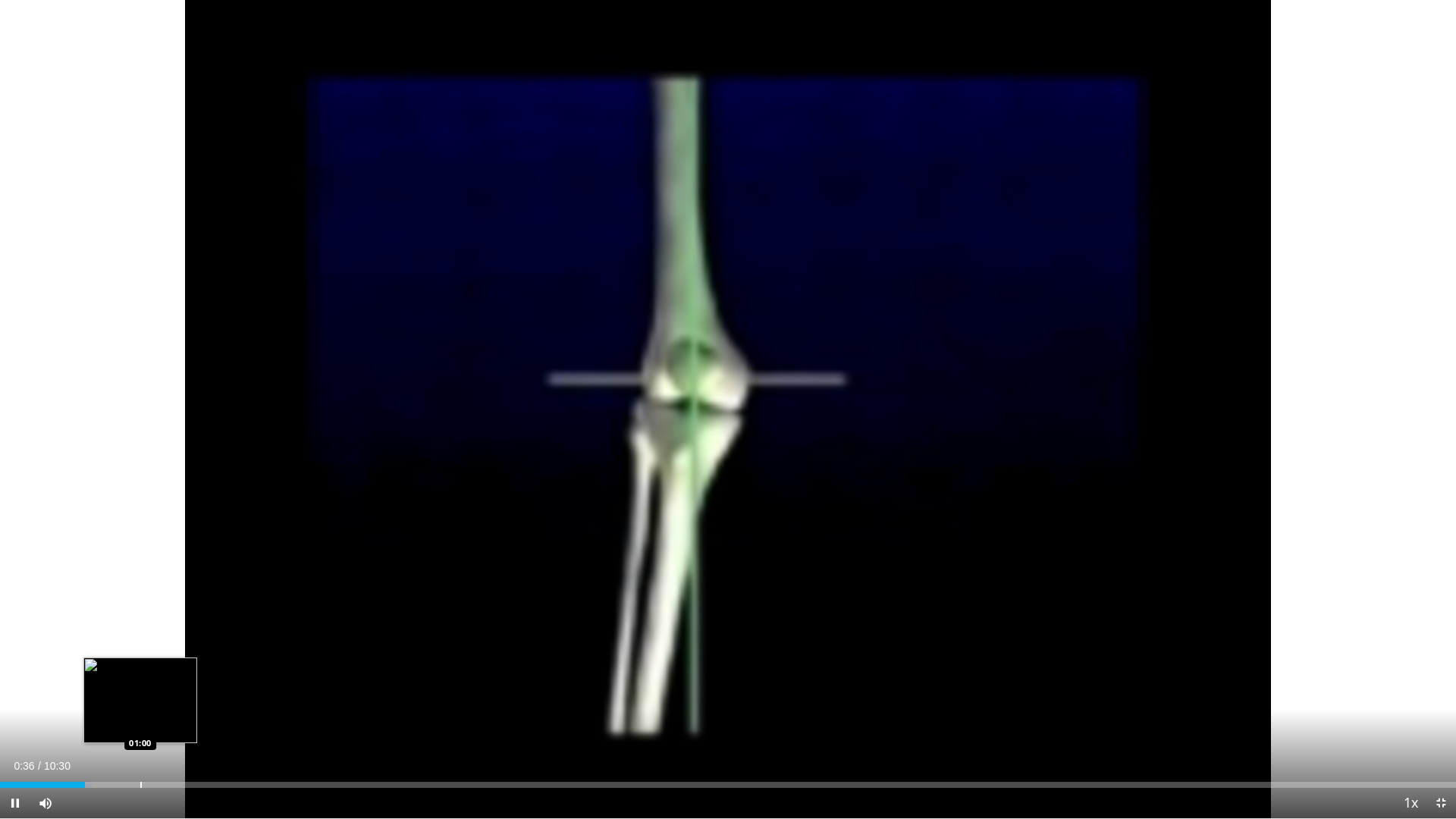
click at [141, 697] on div "Progress Bar" at bounding box center [142, 785] width 2 height 6
click at [212, 697] on div "Progress Bar" at bounding box center [212, 785] width 2 height 6
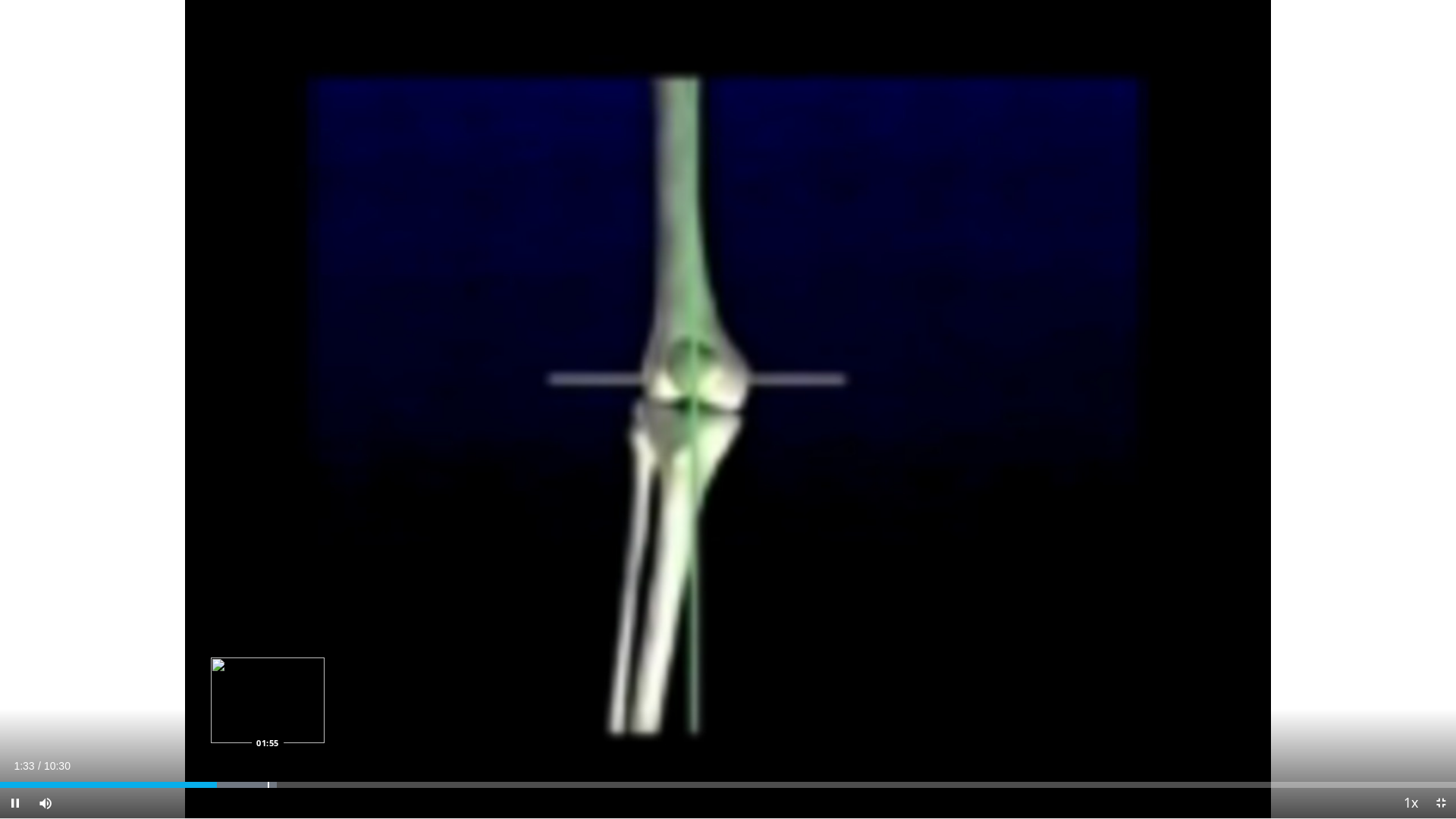
click at [269, 697] on div "10 seconds Tap to unmute" at bounding box center [728, 410] width 1456 height 819
click at [287, 697] on div "Loaded : 20.62% 01:34 02:04" at bounding box center [728, 781] width 1456 height 15
click at [408, 697] on div "Loaded : 20.62% 02:04 02:56" at bounding box center [728, 781] width 1456 height 15
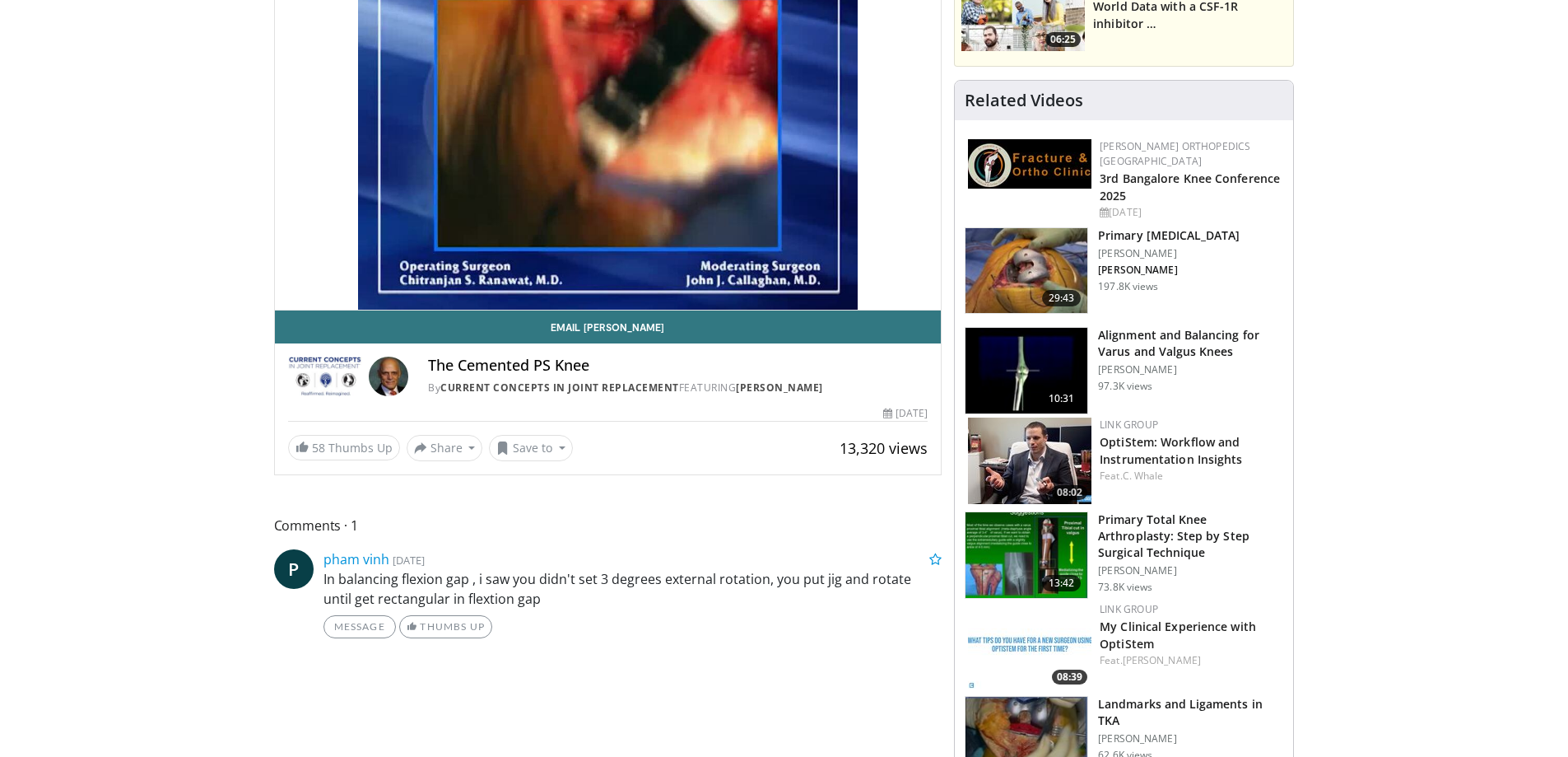
scroll to position [165, 0]
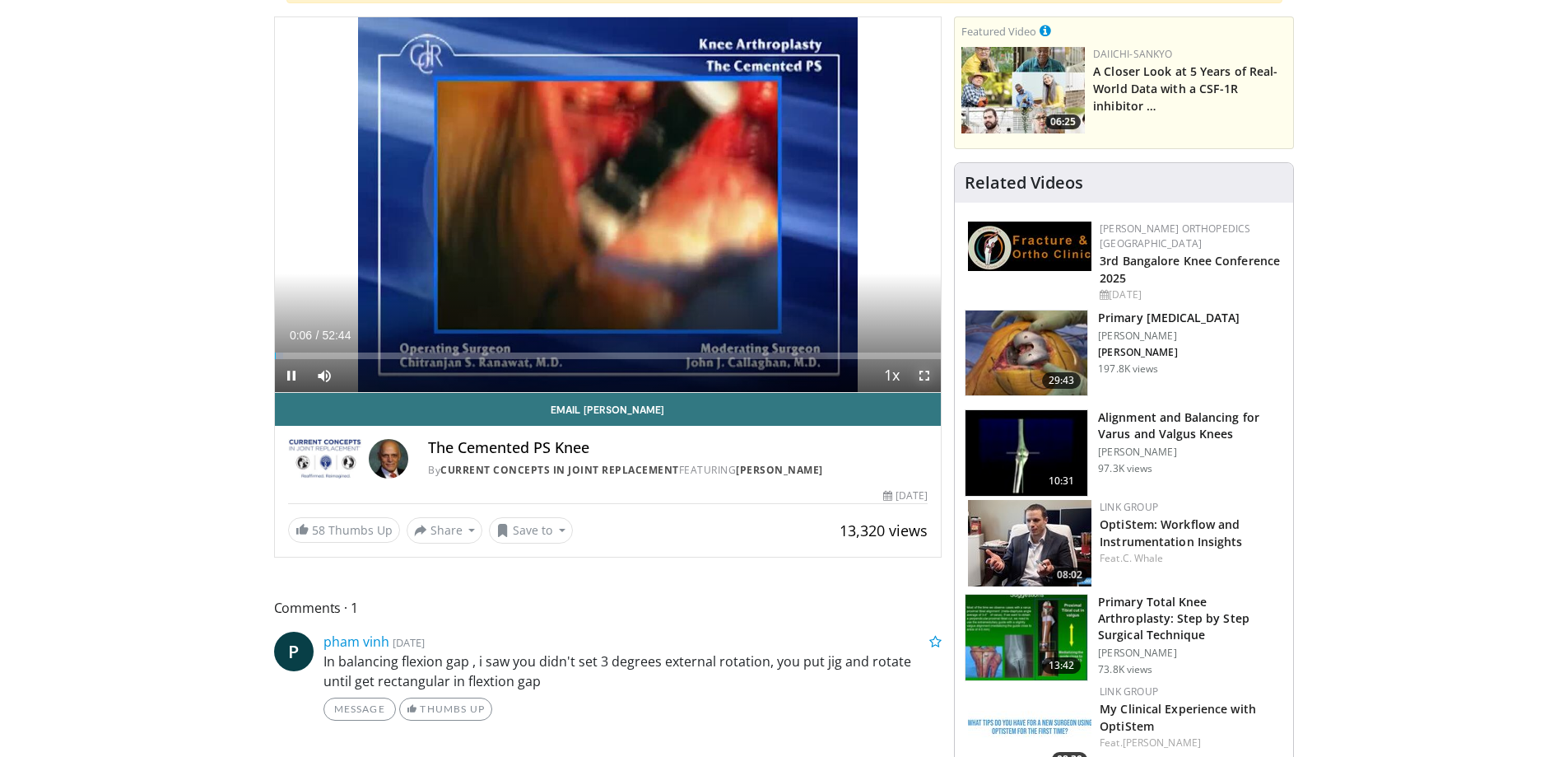
click at [929, 378] on span "Video Player" at bounding box center [923, 375] width 33 height 33
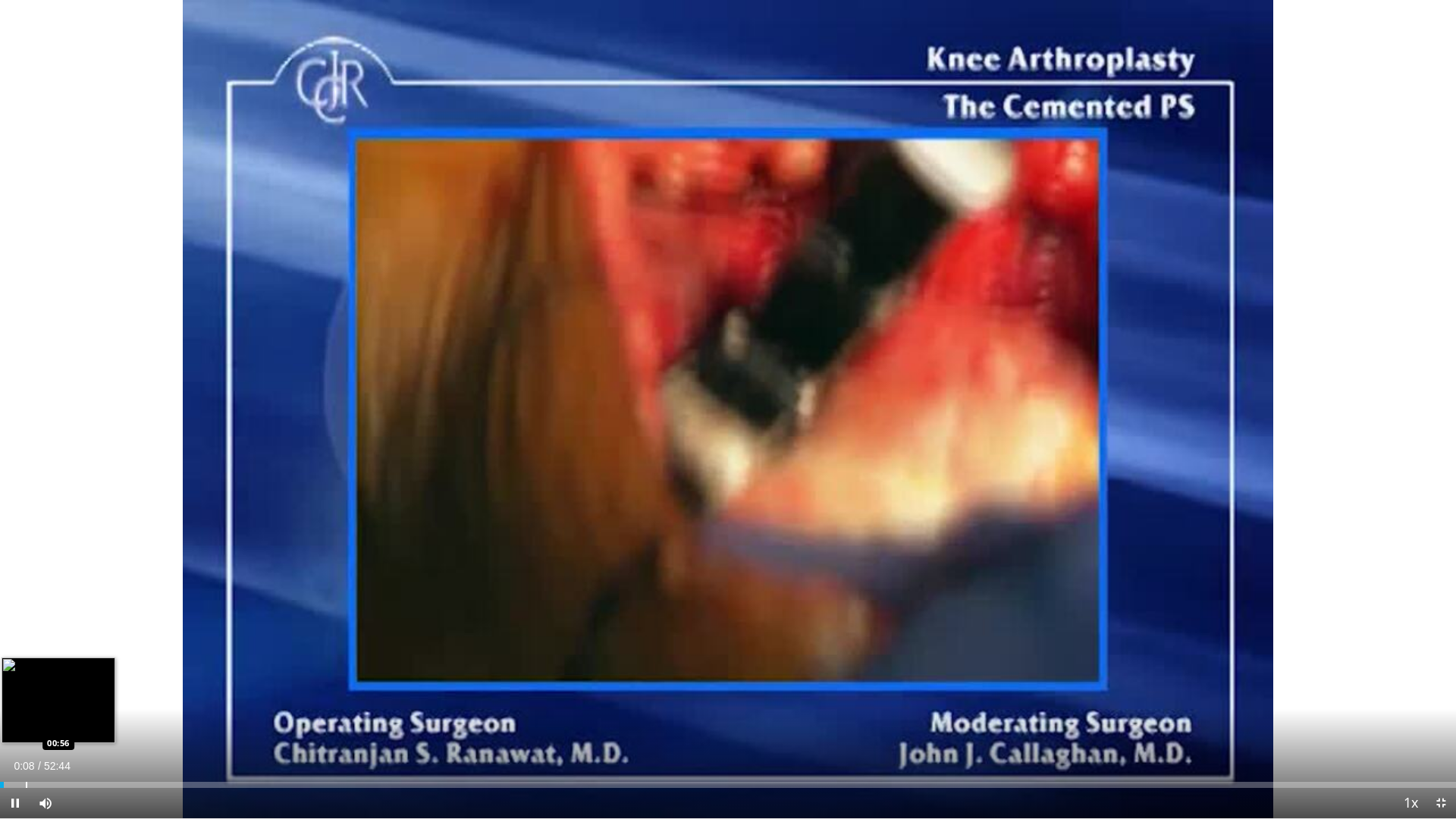
click at [26, 697] on div "Progress Bar" at bounding box center [27, 785] width 2 height 6
click at [44, 697] on div "Progress Bar" at bounding box center [45, 785] width 2 height 6
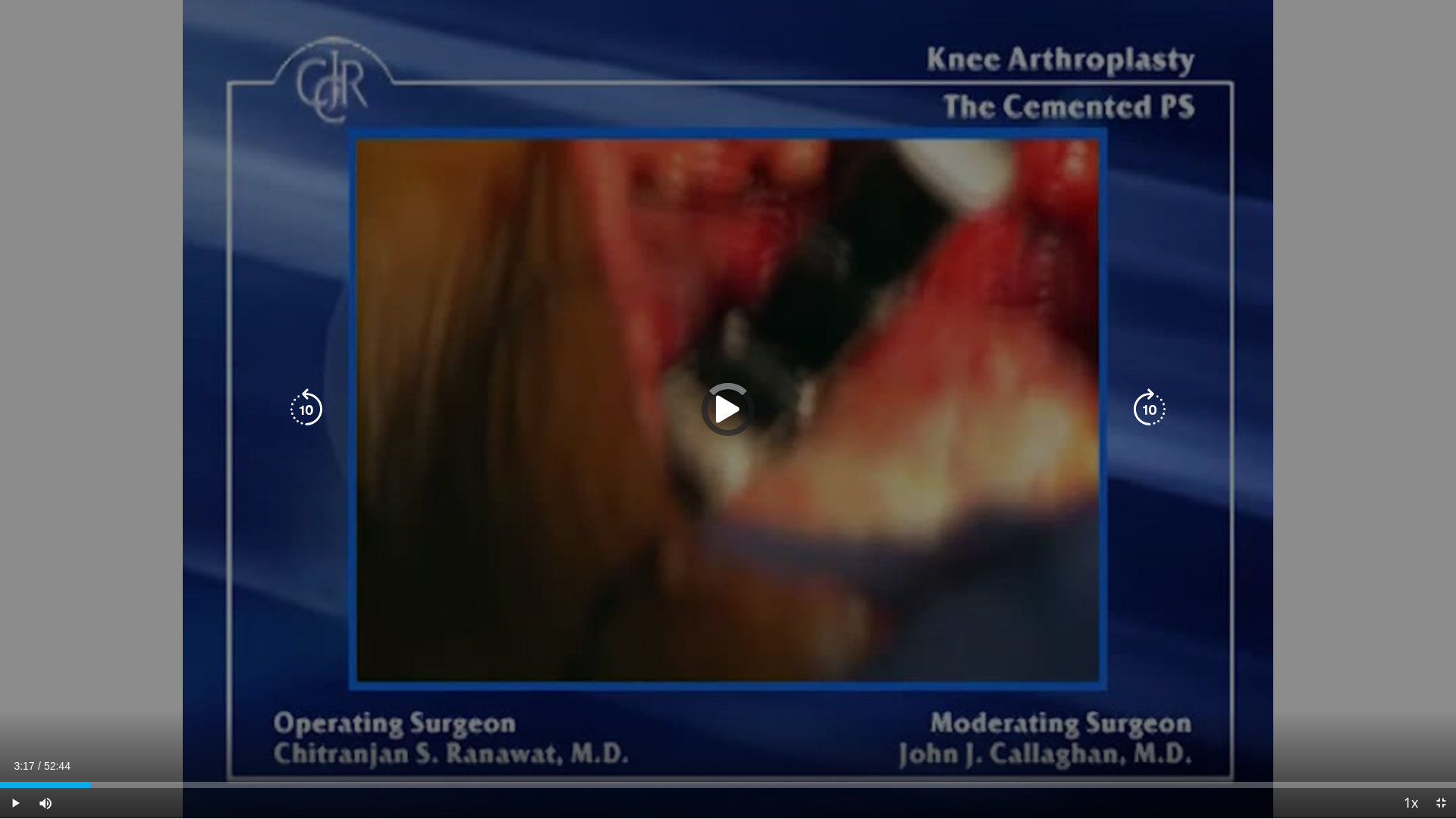
click at [91, 697] on div "Loaded : 0.00% 03:17 02:03" at bounding box center [728, 785] width 1456 height 6
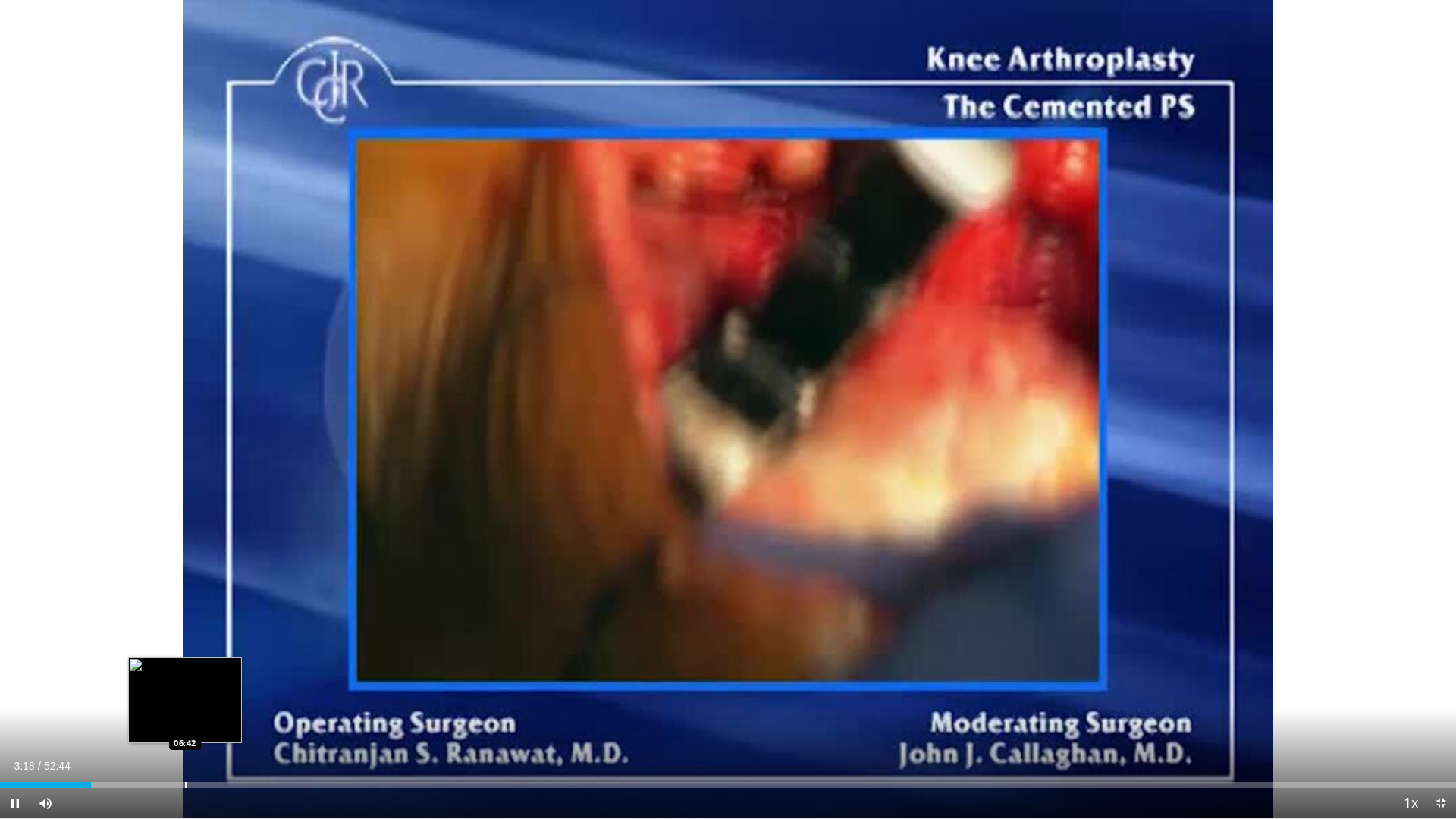
click at [186, 697] on div "Progress Bar" at bounding box center [186, 785] width 2 height 6
click at [159, 697] on div "Progress Bar" at bounding box center [160, 785] width 2 height 6
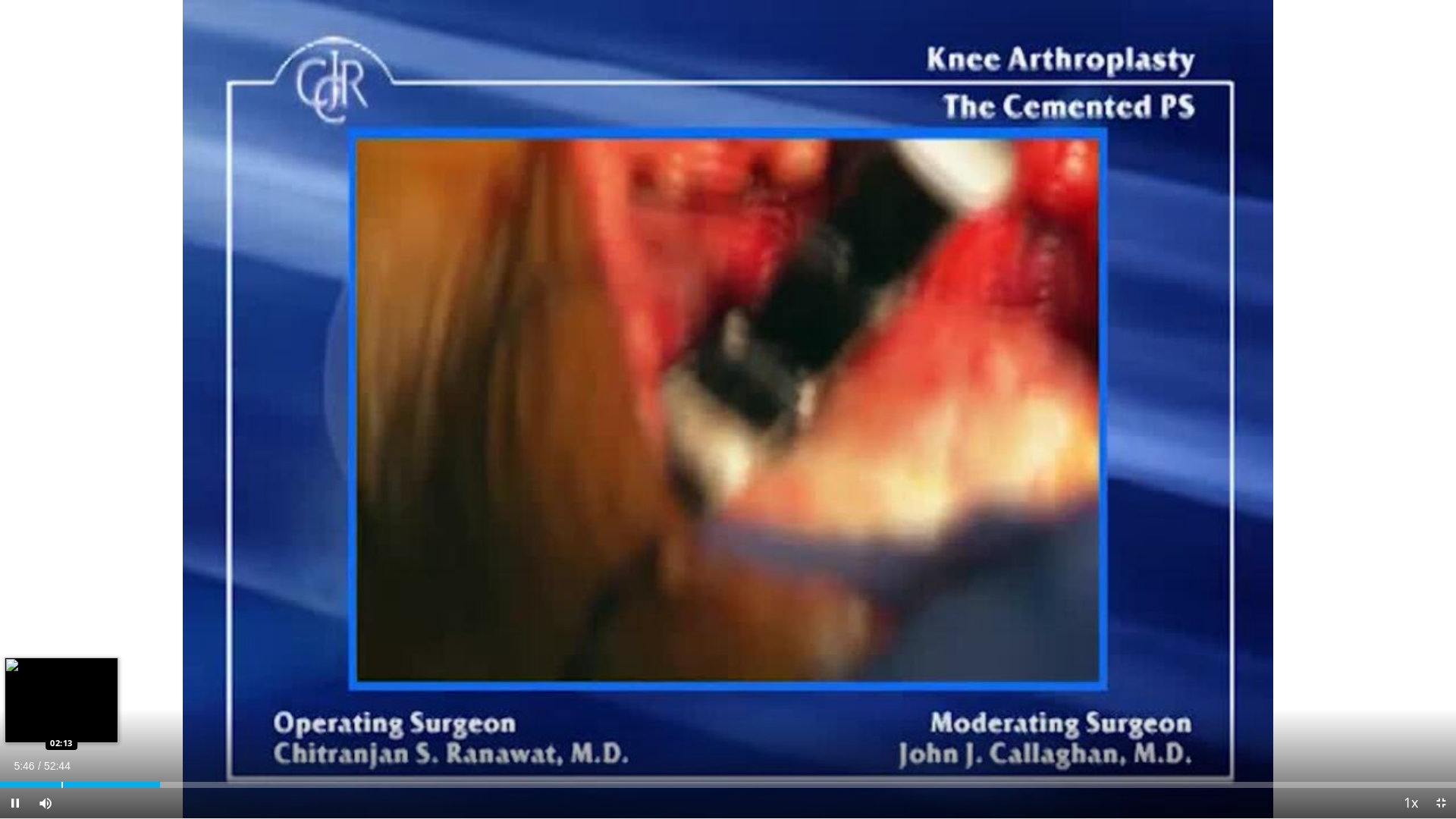
click at [62, 697] on div "Loaded : 11.06% 05:46 02:13" at bounding box center [728, 781] width 1456 height 15
click at [81, 697] on div "Progress Bar" at bounding box center [81, 785] width 2 height 6
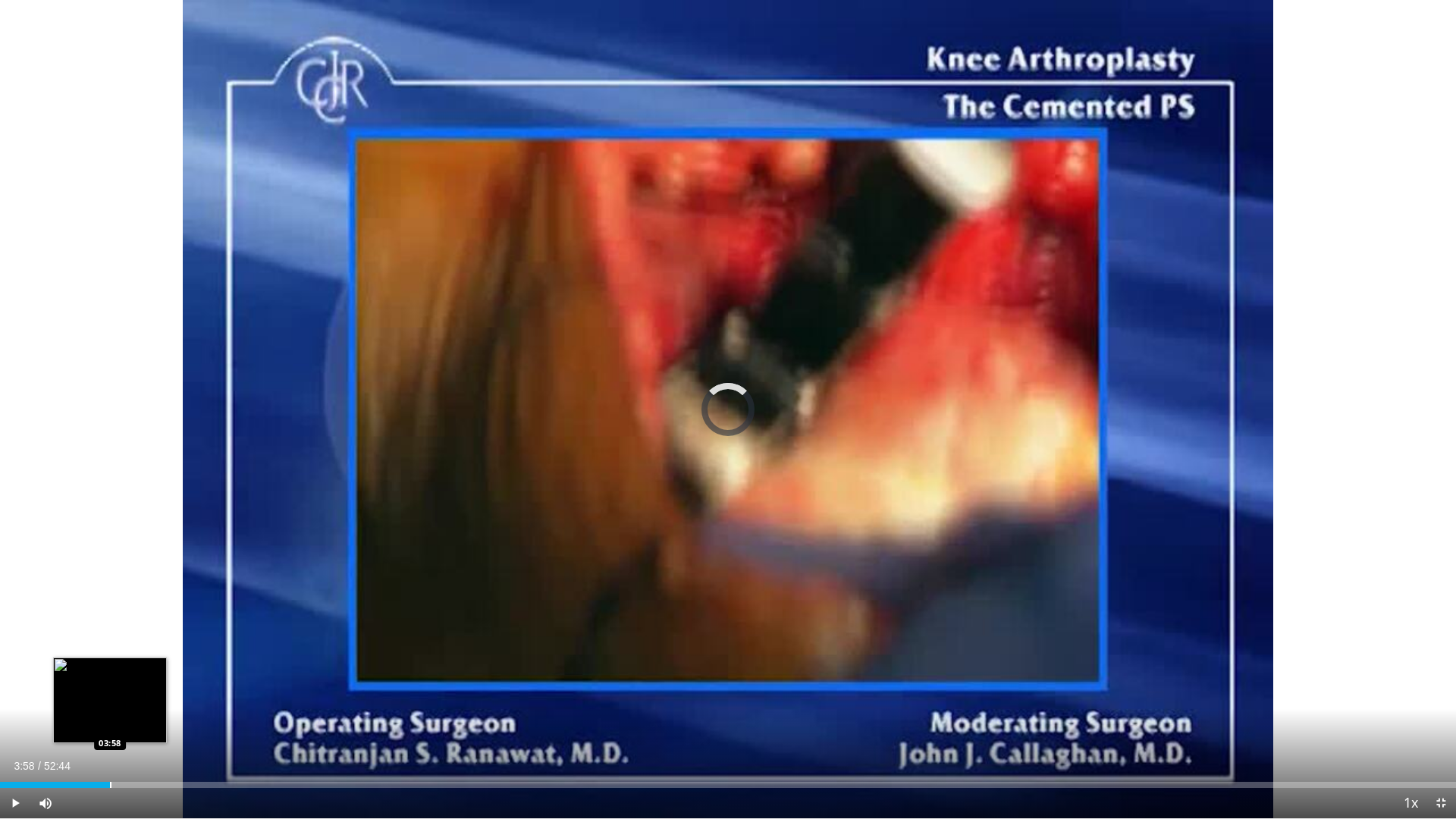
click at [110, 697] on div "Progress Bar" at bounding box center [111, 785] width 2 height 6
click at [117, 697] on div "Loaded : 7.90% 04:13 04:10" at bounding box center [728, 785] width 1456 height 6
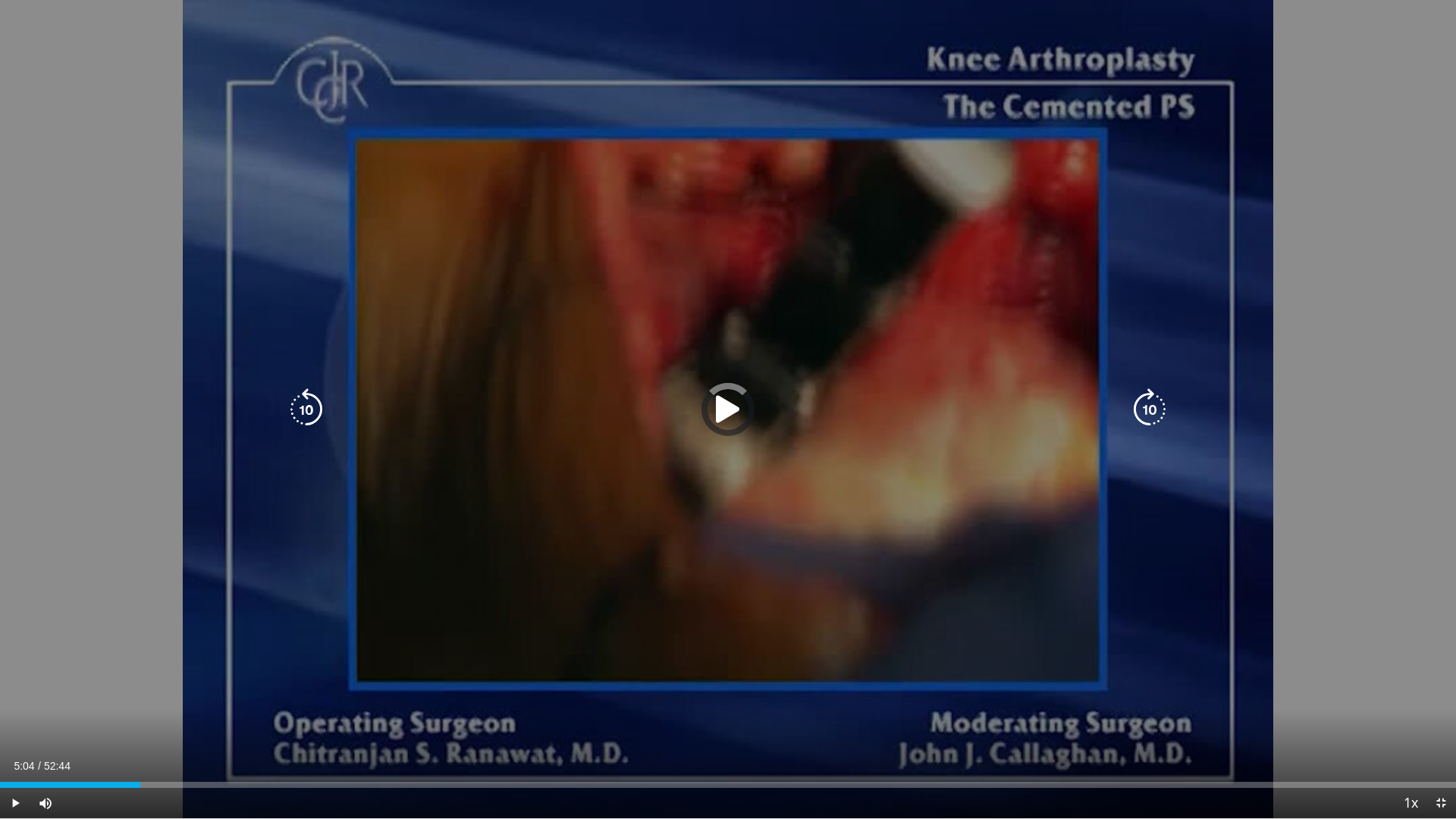
click at [141, 697] on div "Loaded : 8.53% 04:14 04:48" at bounding box center [728, 785] width 1456 height 6
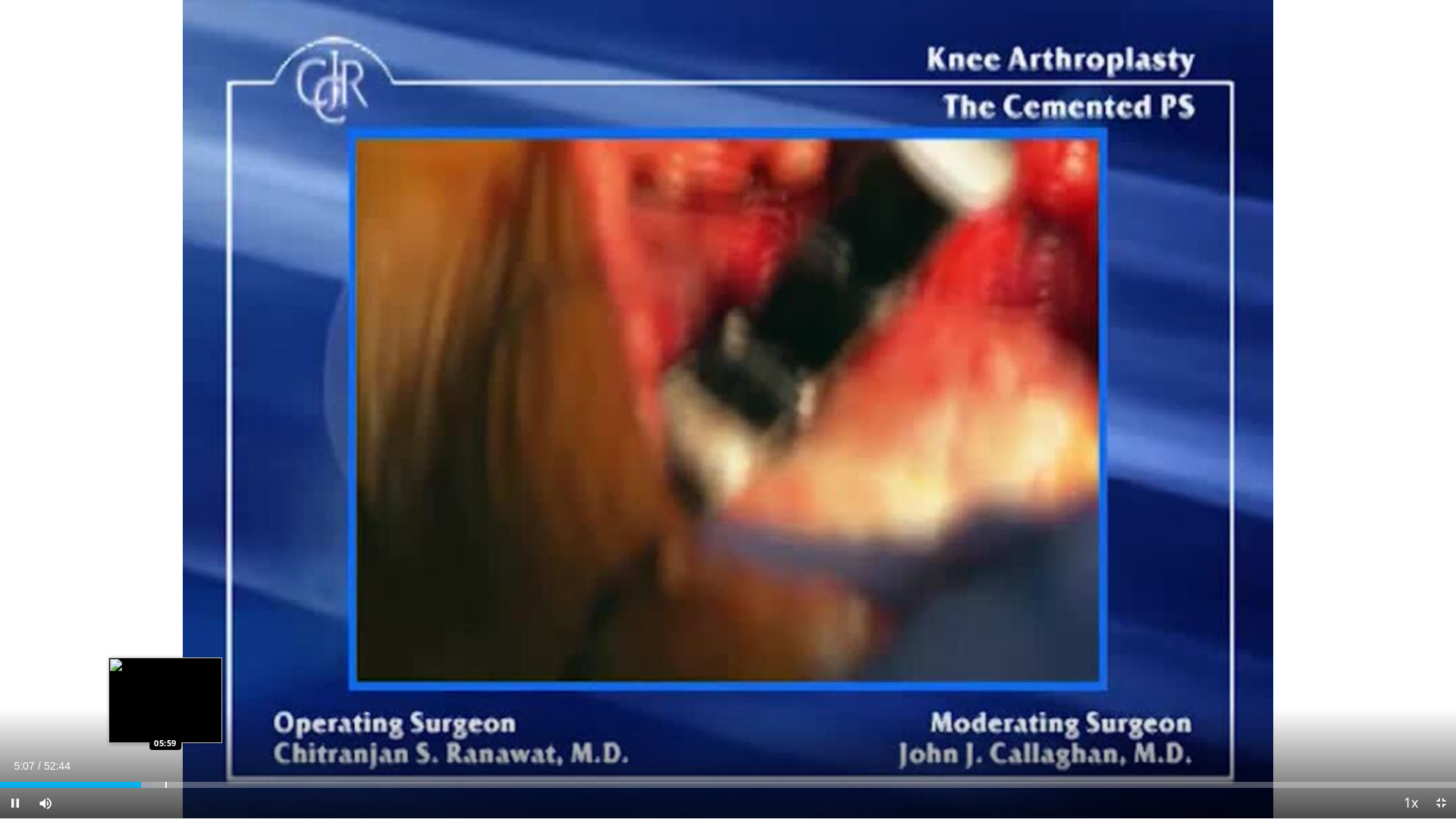
click at [166, 697] on div "Loaded : 10.43% 05:07 05:59" at bounding box center [728, 781] width 1456 height 15
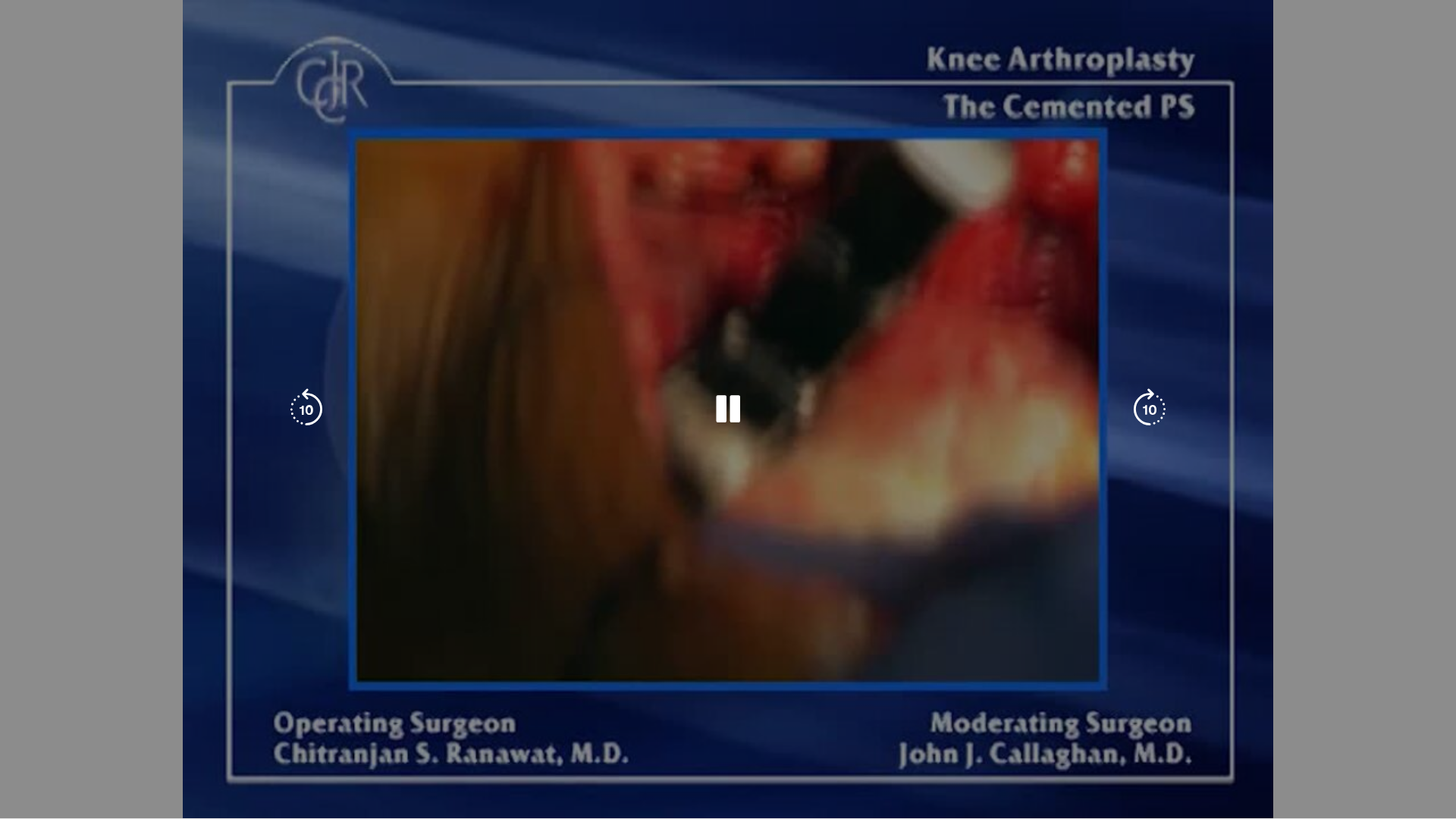
click at [189, 697] on div "10 seconds Tap to unmute" at bounding box center [728, 410] width 1456 height 819
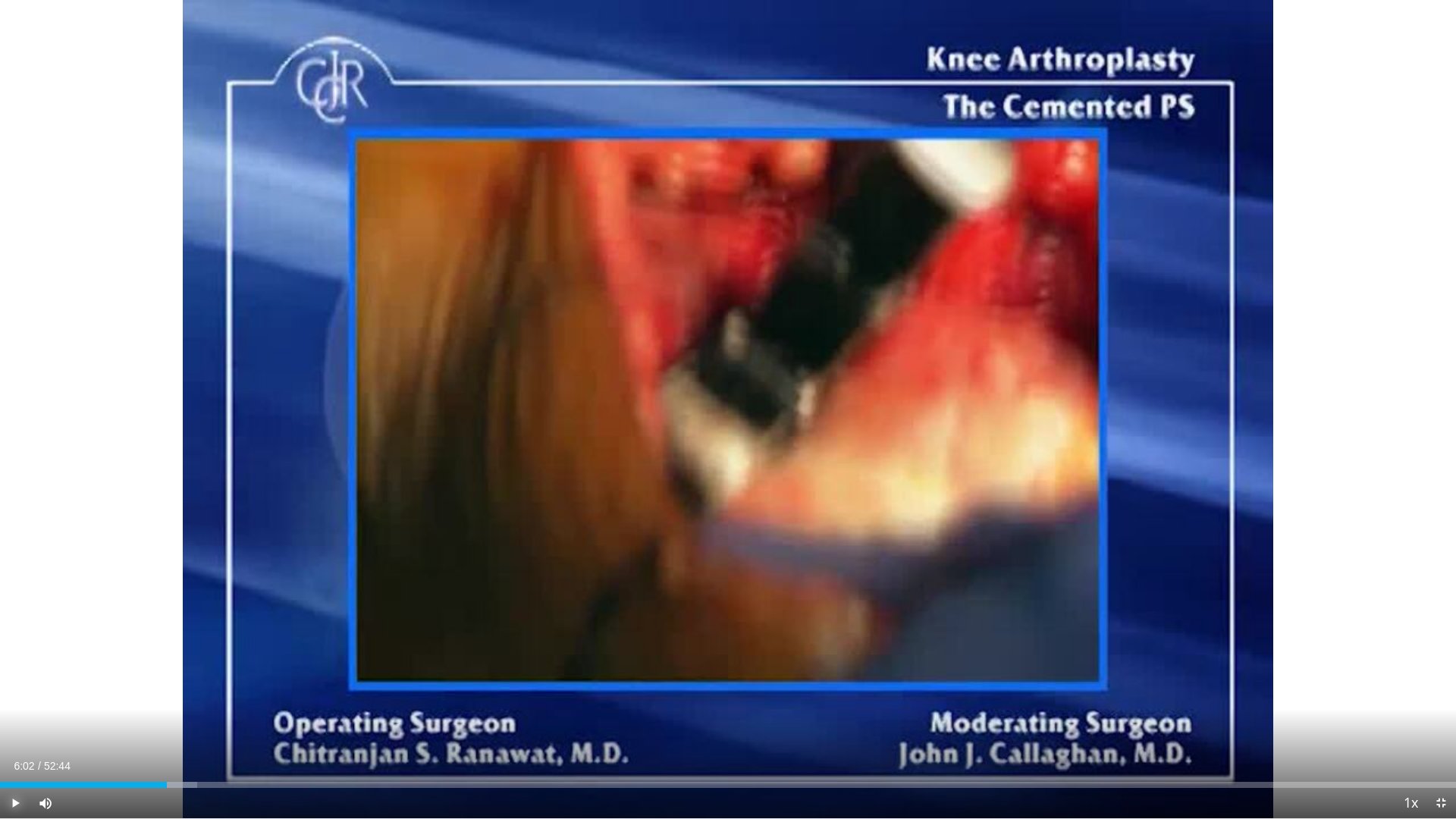
click at [19, 697] on span "Video Player" at bounding box center [15, 803] width 30 height 30
click at [189, 697] on div "Progress Bar" at bounding box center [190, 785] width 2 height 6
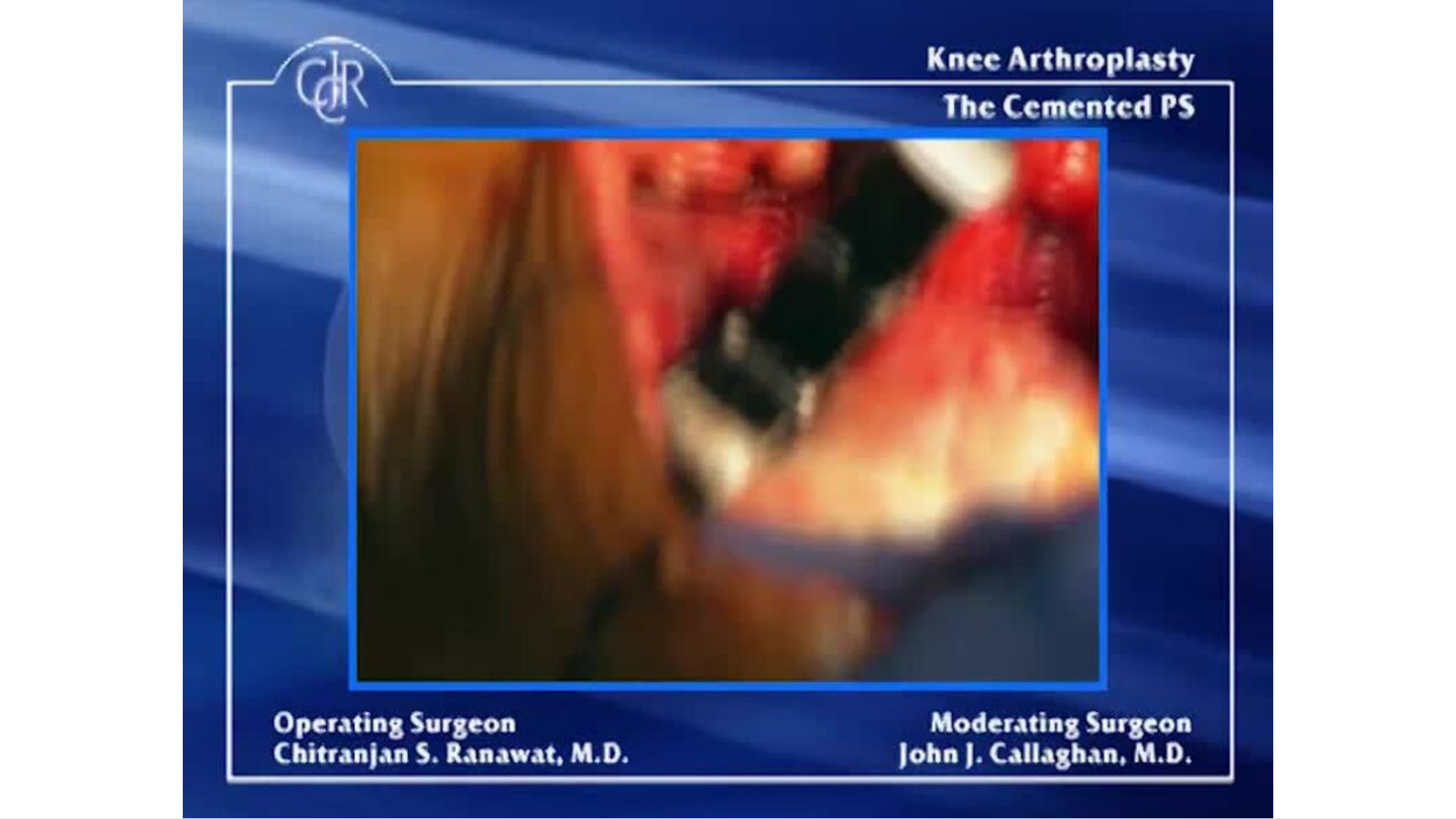
click at [207, 697] on div "10 seconds Tap to unmute" at bounding box center [728, 410] width 1456 height 819
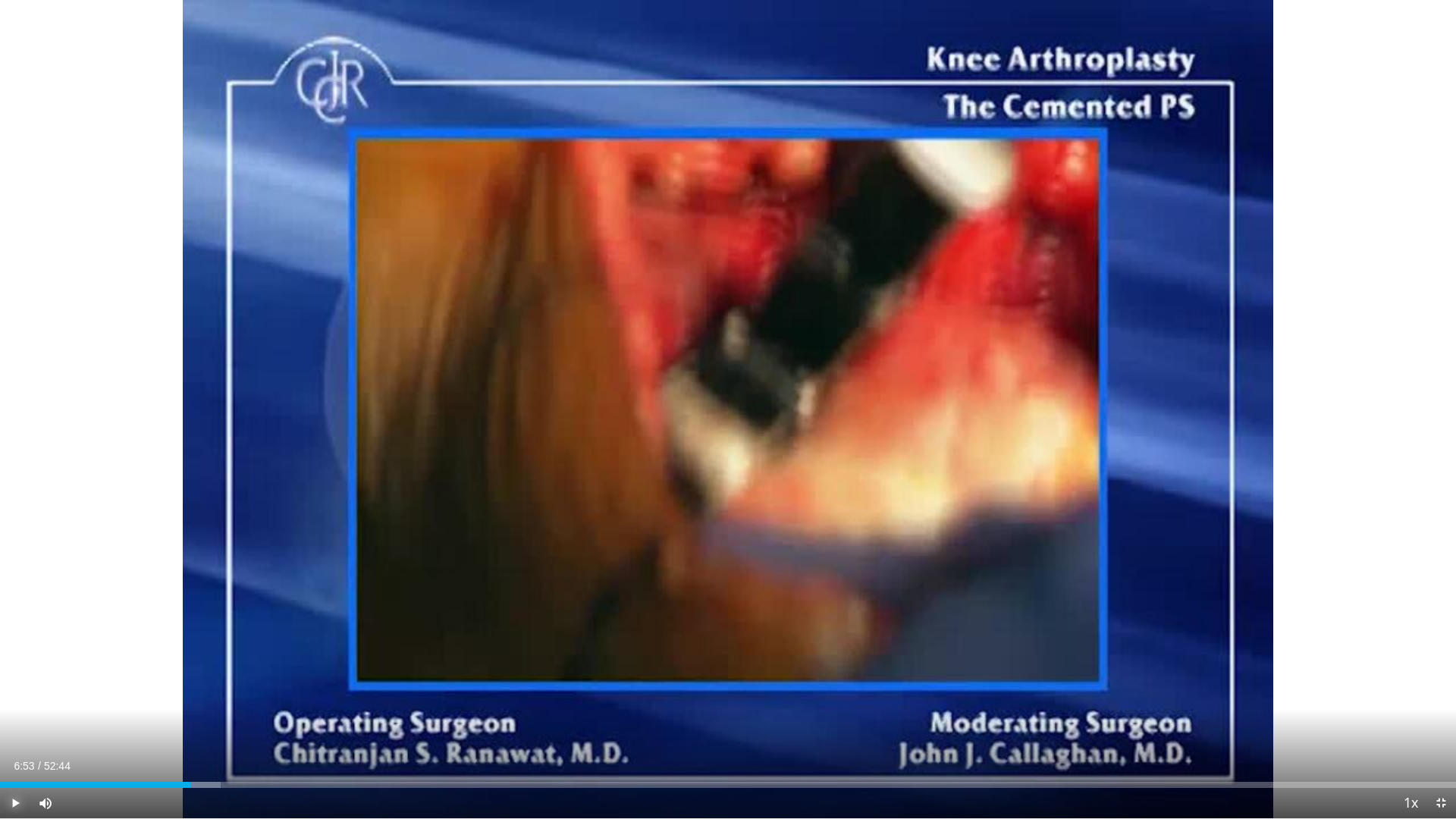
drag, startPoint x: 14, startPoint y: 805, endPoint x: 155, endPoint y: 775, distance: 144.2
click at [14, 697] on span "Video Player" at bounding box center [15, 803] width 30 height 30
click at [207, 697] on div "Loaded : 15.14% 06:54 07:28" at bounding box center [728, 781] width 1456 height 15
click at [226, 697] on div "Loaded : 16.40% 07:35 08:11" at bounding box center [728, 781] width 1456 height 15
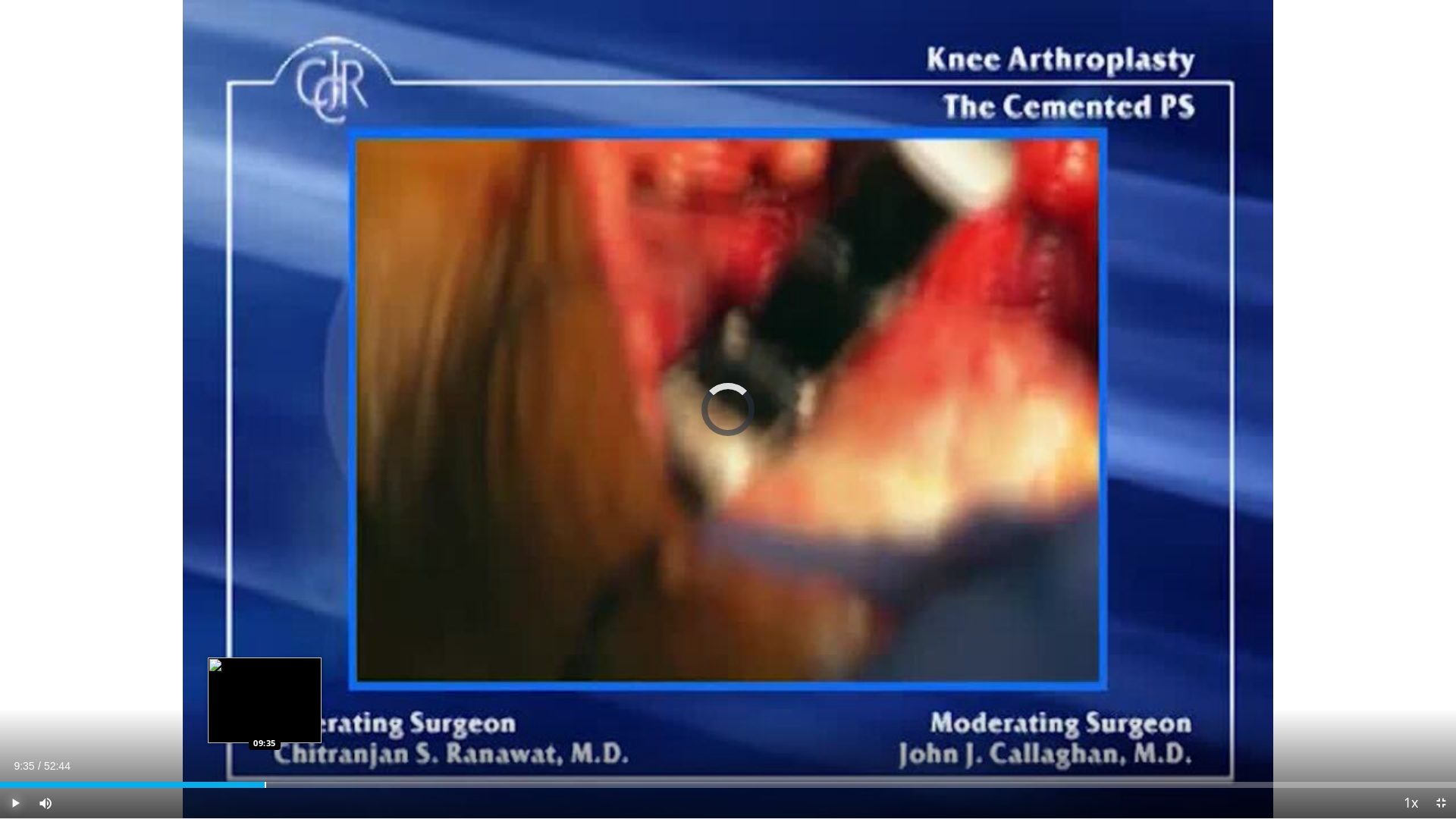
click at [265, 697] on div "Progress Bar" at bounding box center [266, 785] width 2 height 6
click at [303, 697] on div "Loaded : 19.28% 10:57 10:57" at bounding box center [728, 781] width 1456 height 15
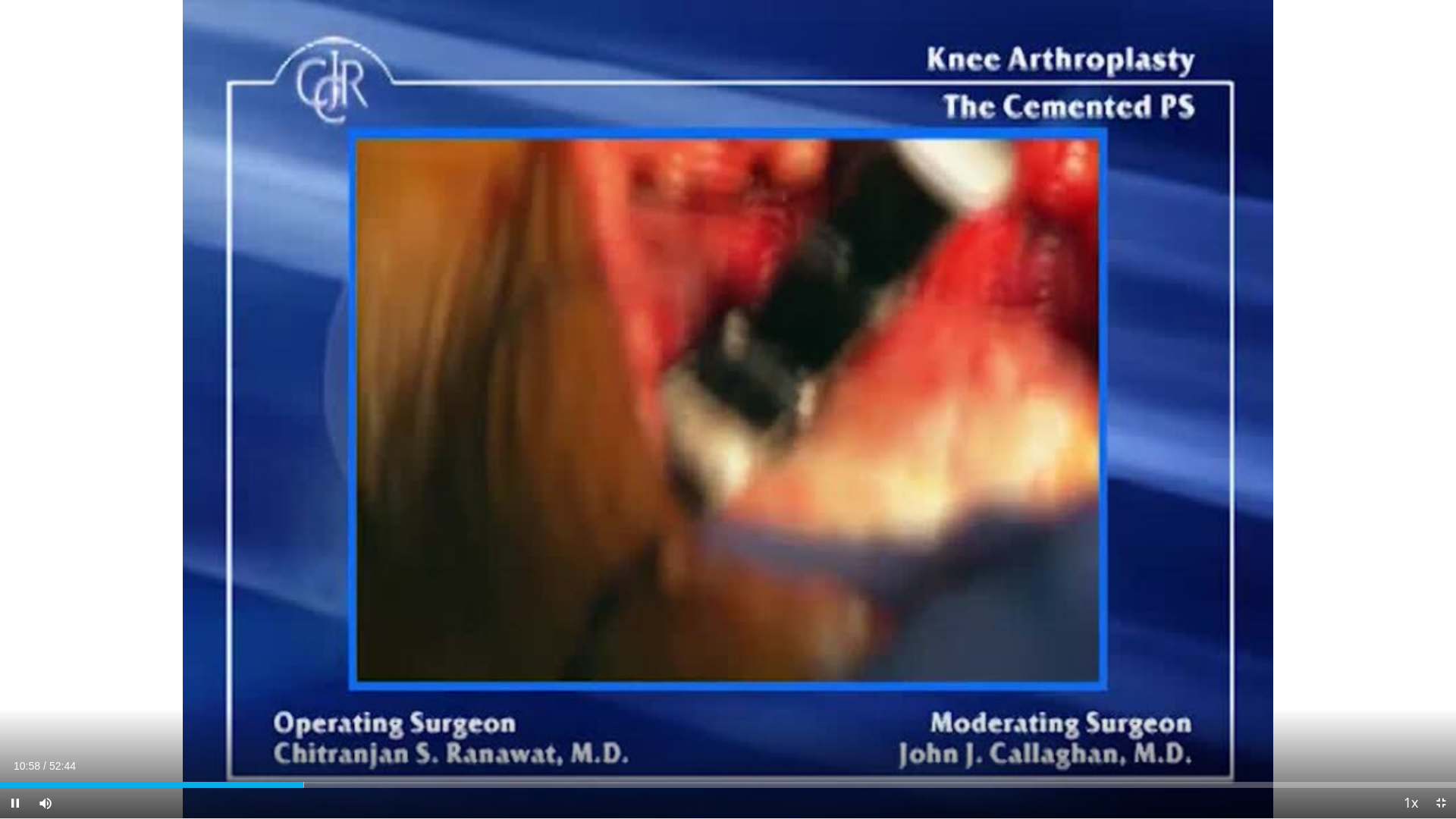
click at [381, 697] on div "Current Time 10:58 / Duration 52:44" at bounding box center [728, 766] width 1456 height 14
click at [338, 697] on div "Loaded : 21.81% 11:01 12:15" at bounding box center [728, 781] width 1456 height 15
